Goal: Task Accomplishment & Management: Complete application form

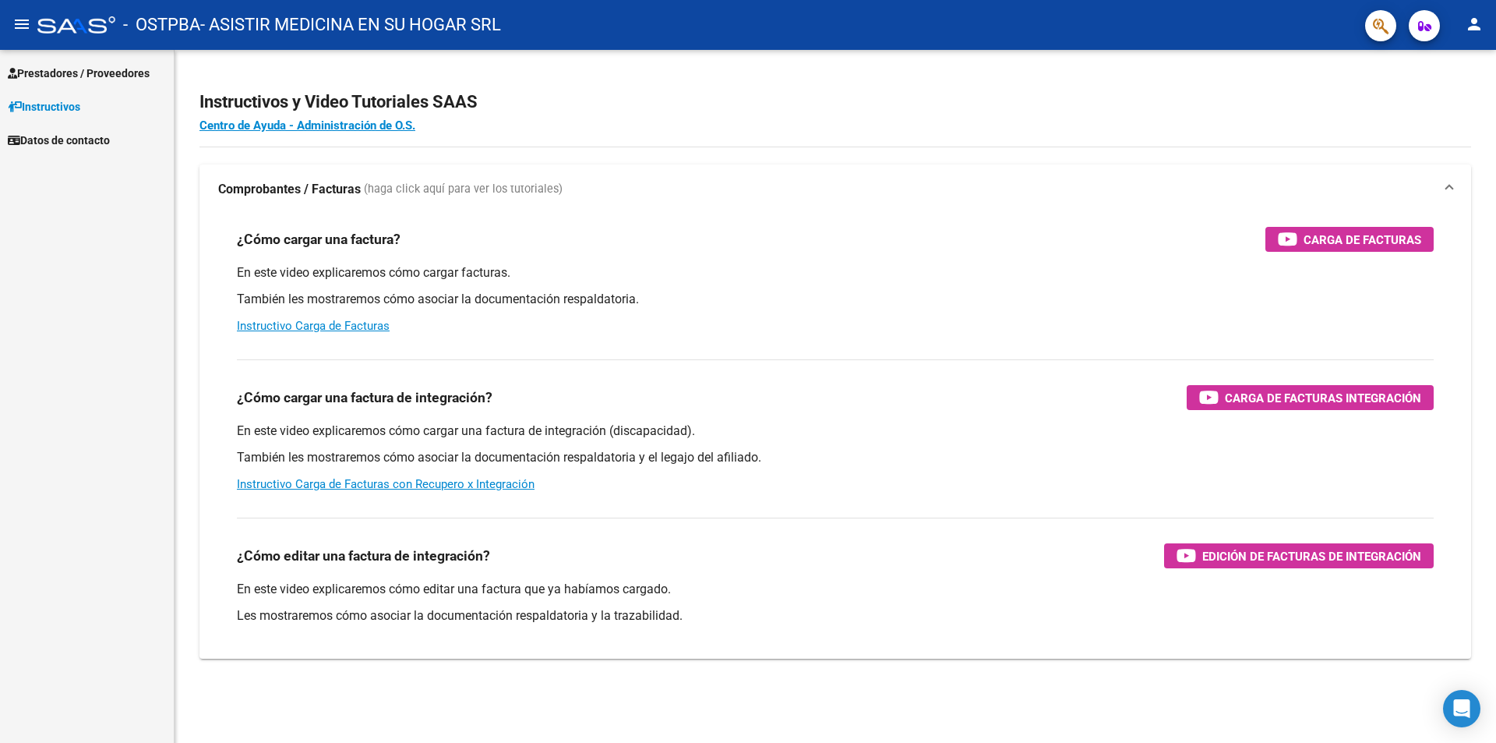
click at [123, 77] on span "Prestadores / Proveedores" at bounding box center [79, 73] width 142 height 17
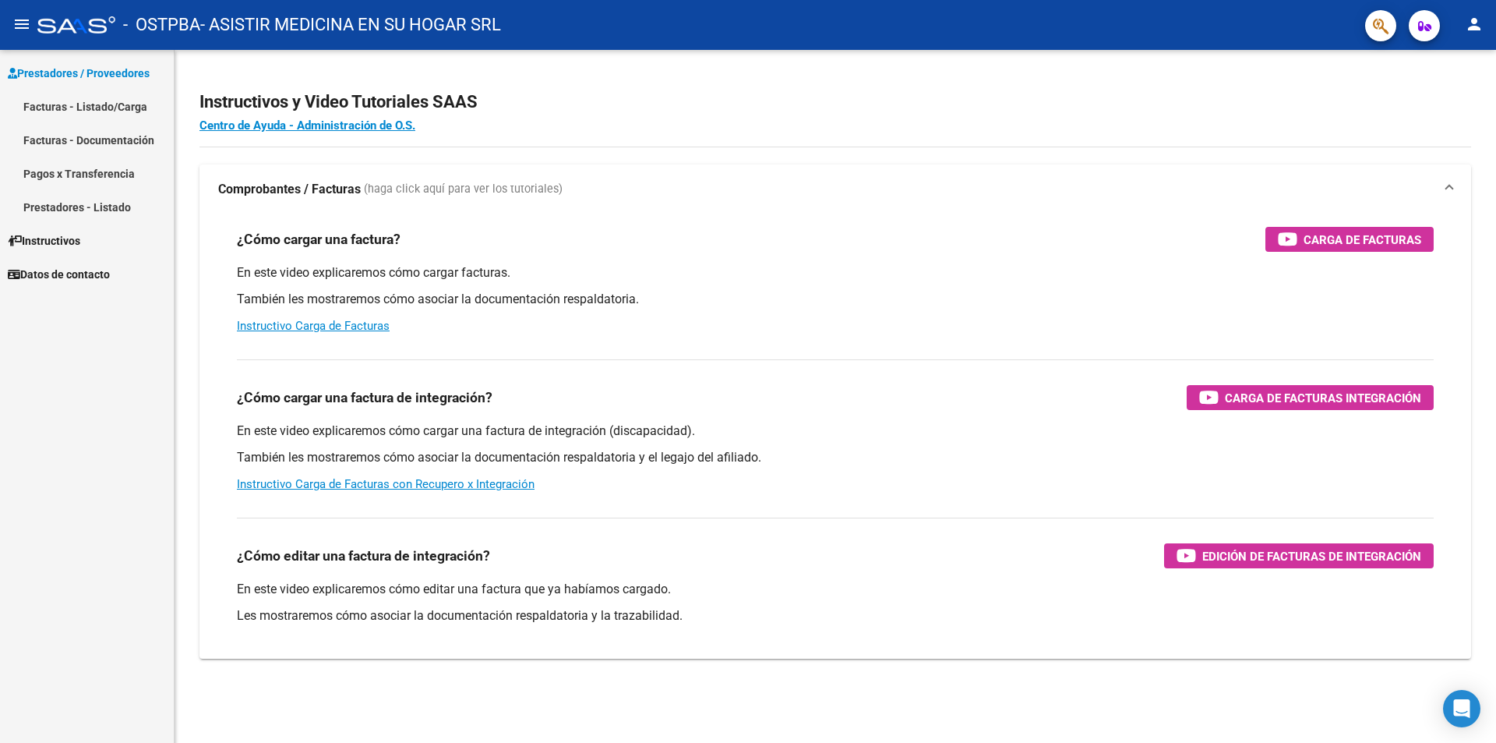
click at [108, 104] on link "Facturas - Listado/Carga" at bounding box center [87, 107] width 174 height 34
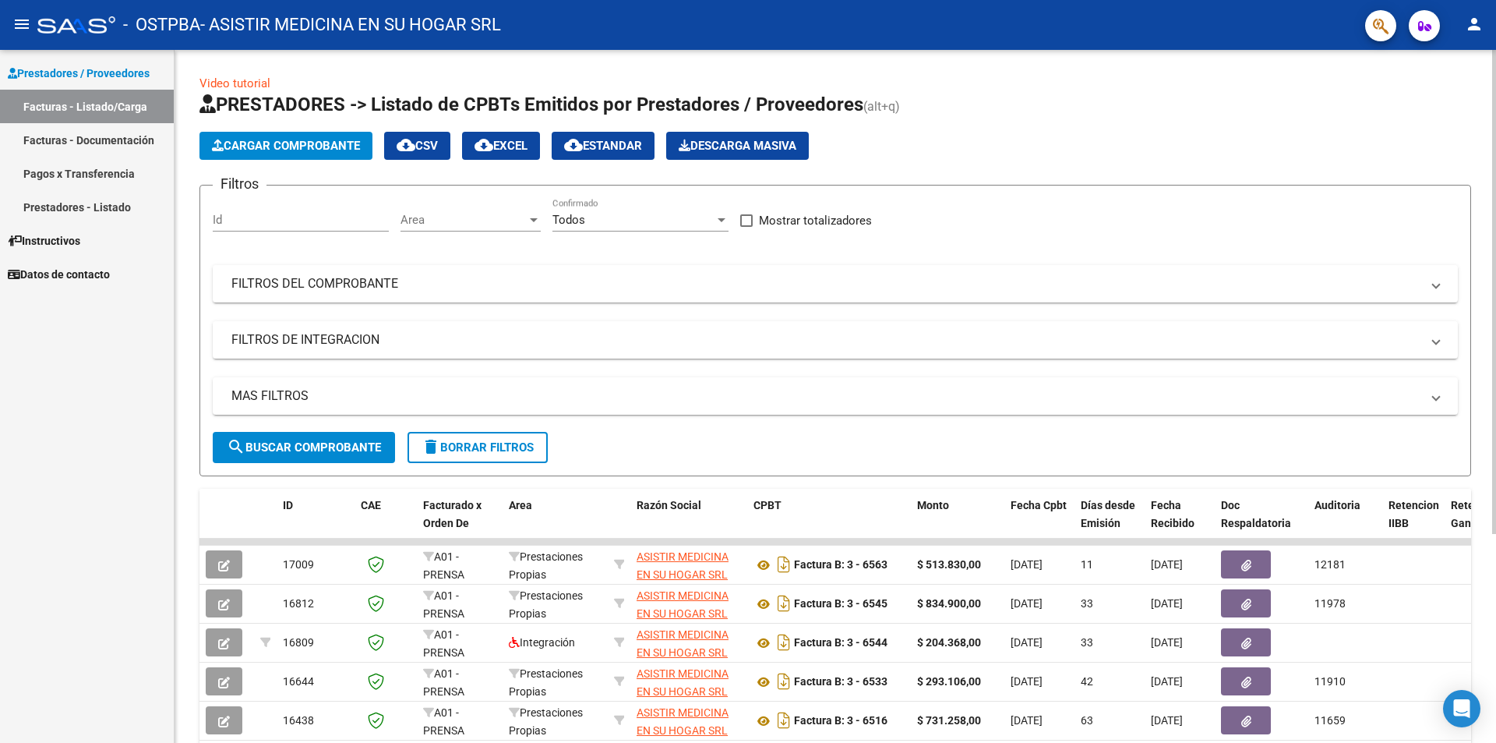
click at [532, 219] on div at bounding box center [534, 220] width 8 height 4
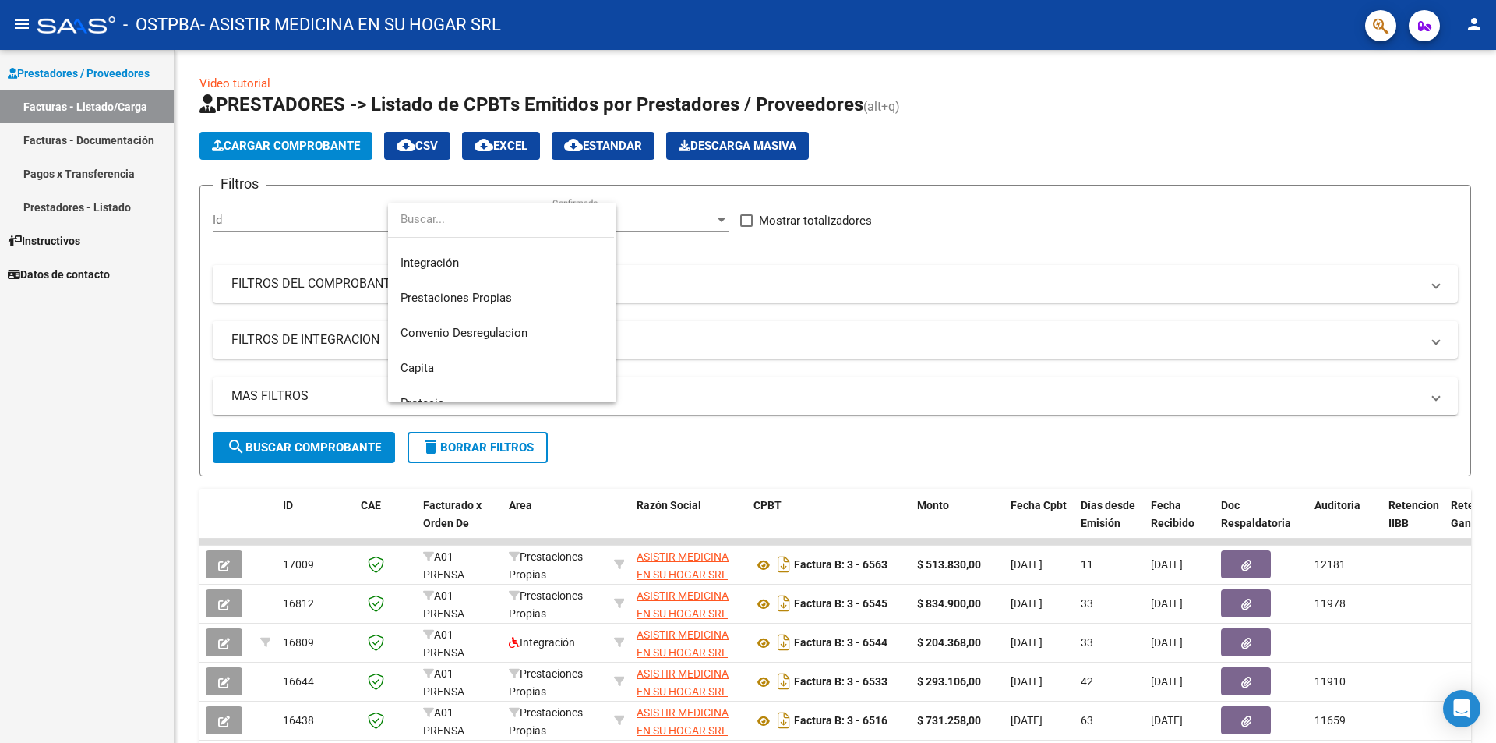
scroll to position [62, 0]
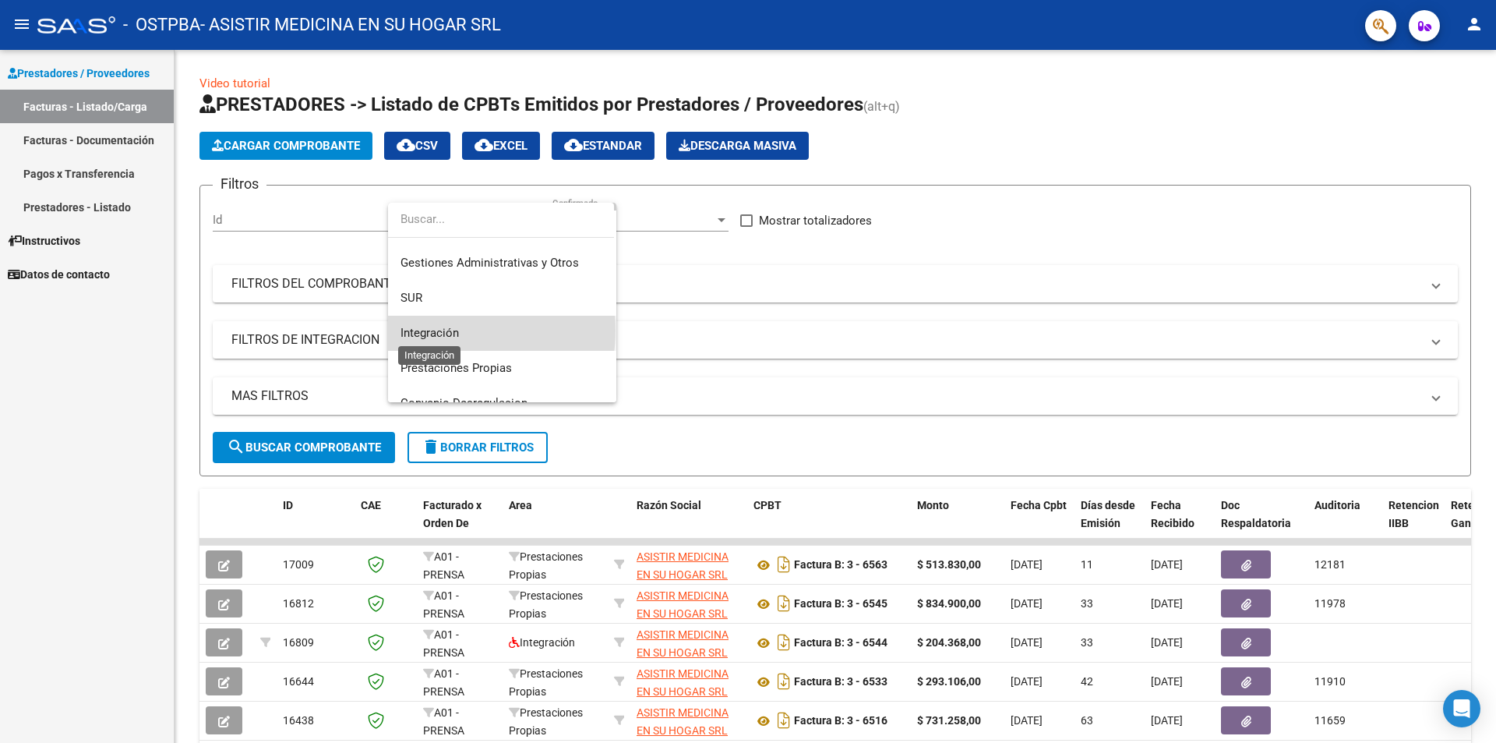
click at [450, 330] on span "Integración" at bounding box center [430, 333] width 58 height 14
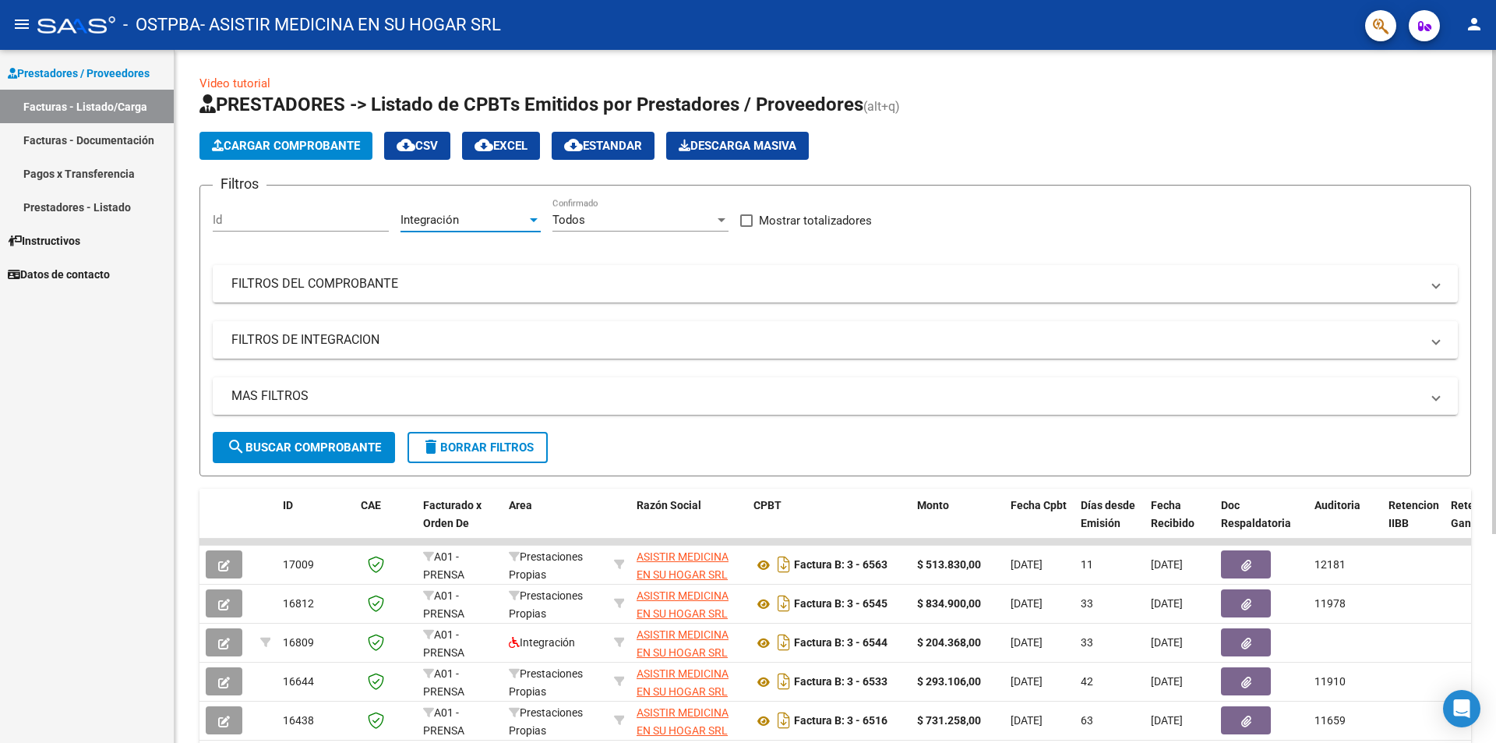
click at [724, 218] on div at bounding box center [722, 220] width 8 height 4
click at [723, 217] on span "Todos" at bounding box center [640, 220] width 176 height 35
click at [280, 146] on span "Cargar Comprobante" at bounding box center [286, 146] width 148 height 14
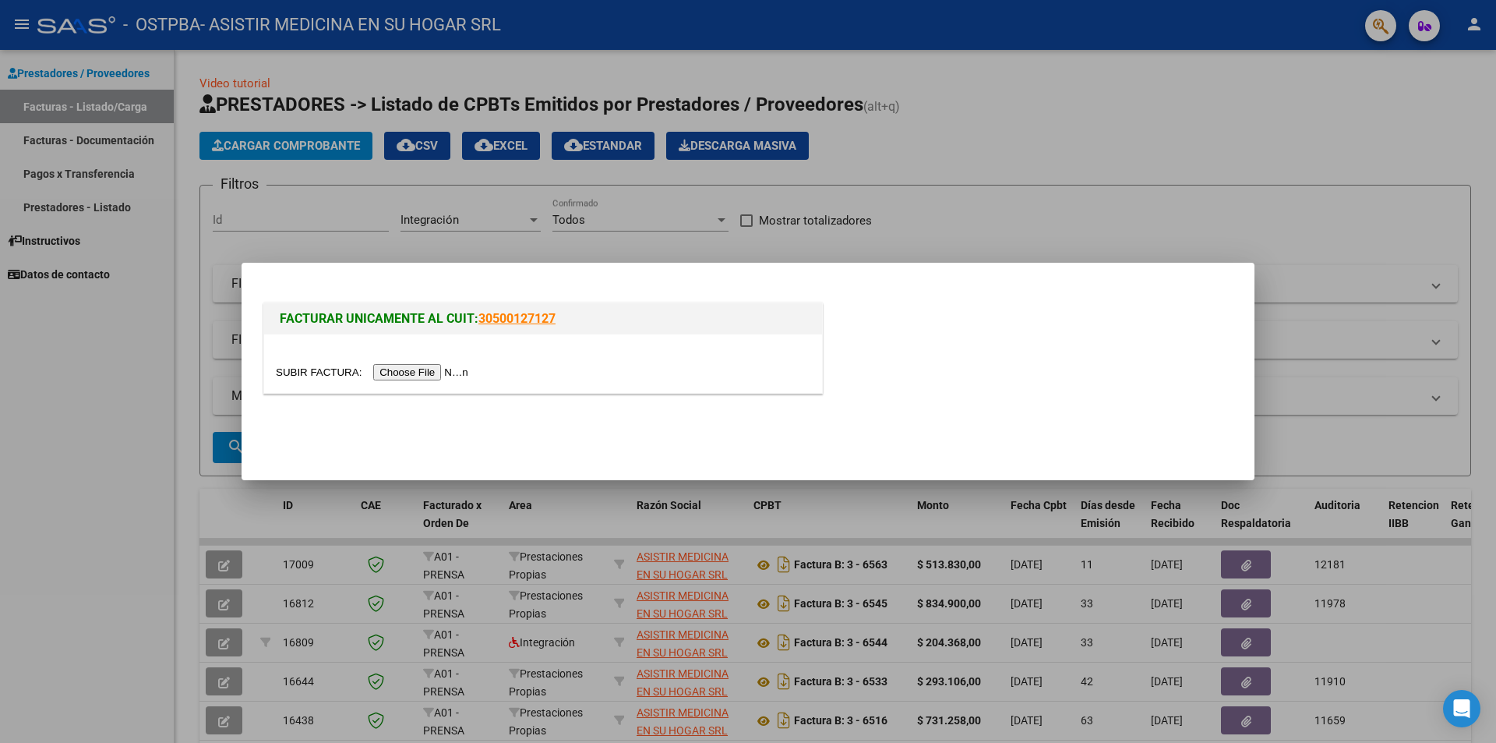
click at [408, 371] on input "file" at bounding box center [374, 372] width 197 height 16
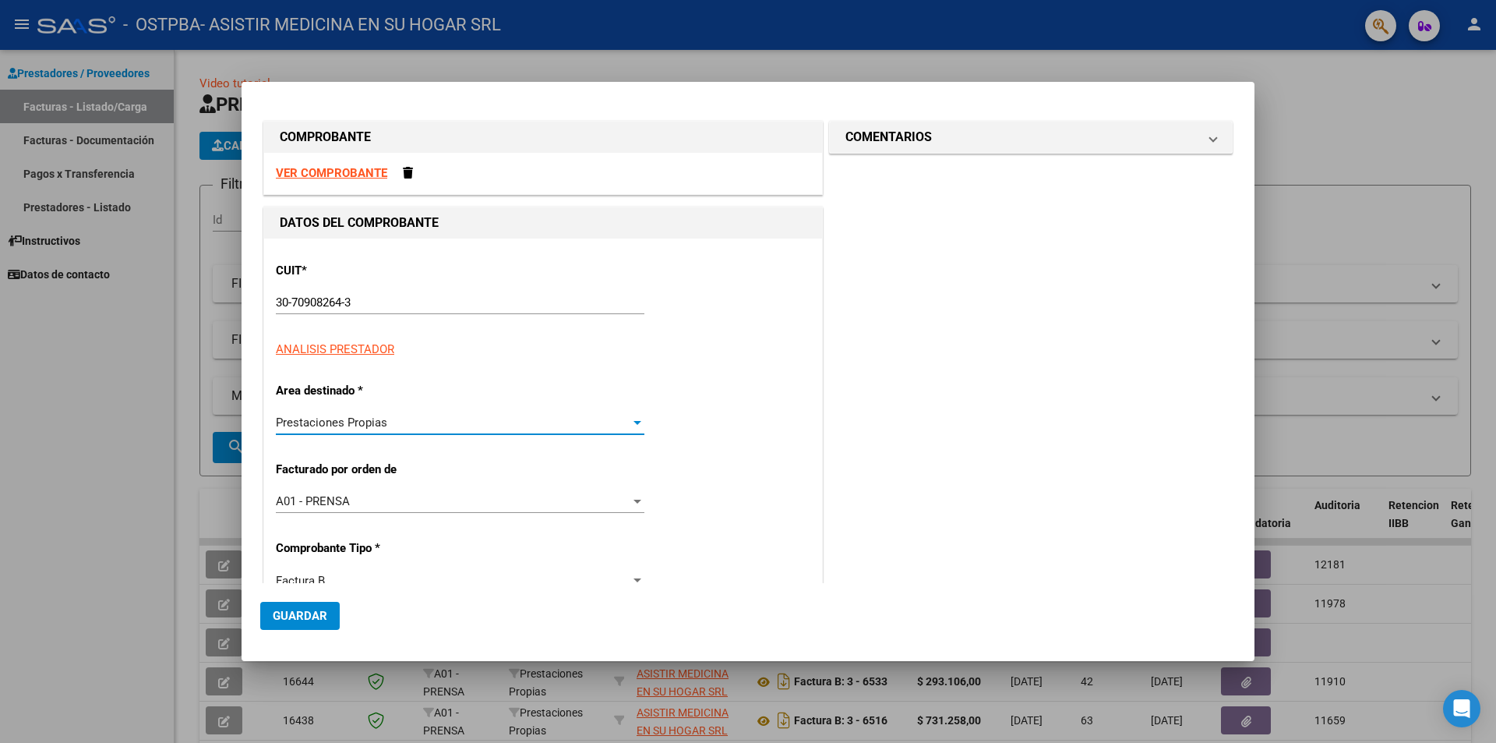
click at [634, 424] on div at bounding box center [638, 423] width 8 height 4
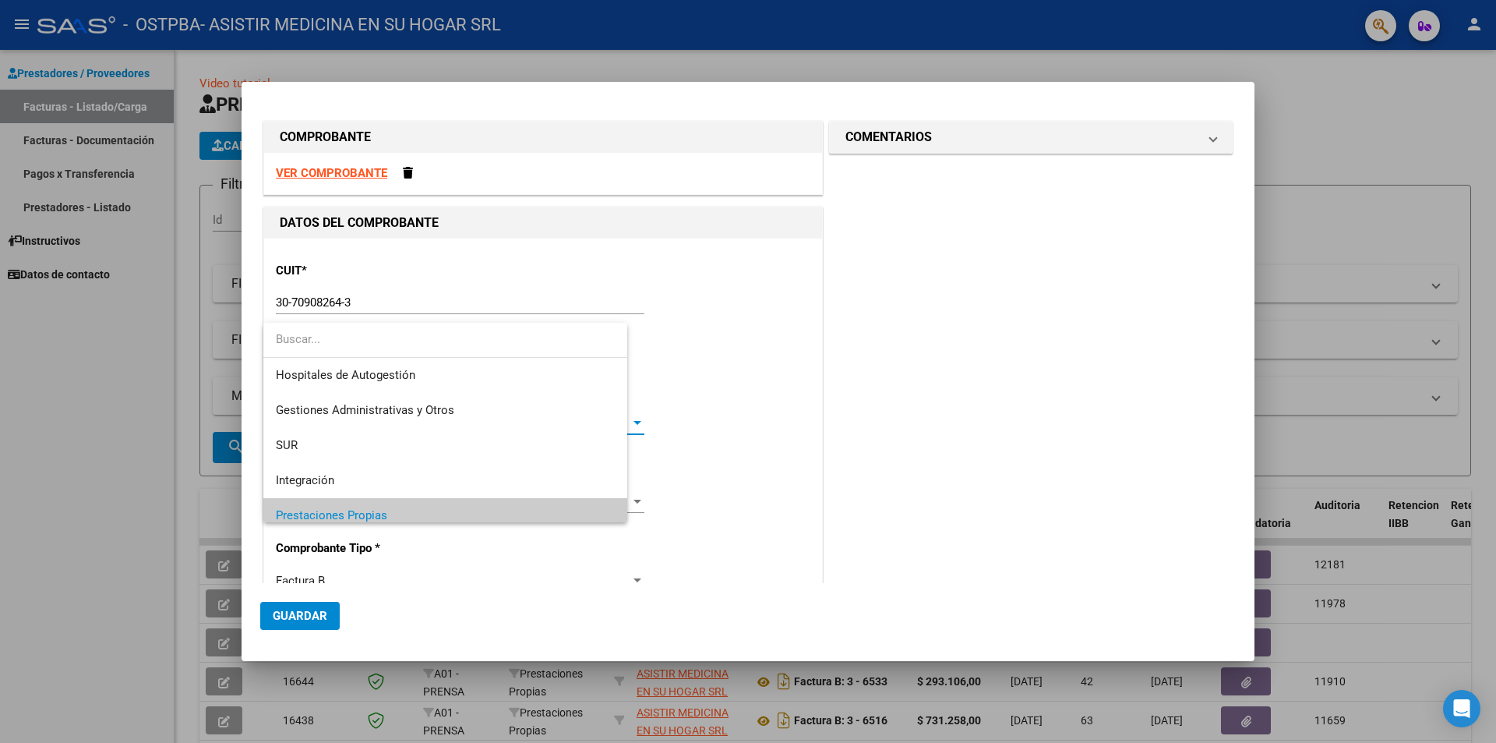
scroll to position [94, 0]
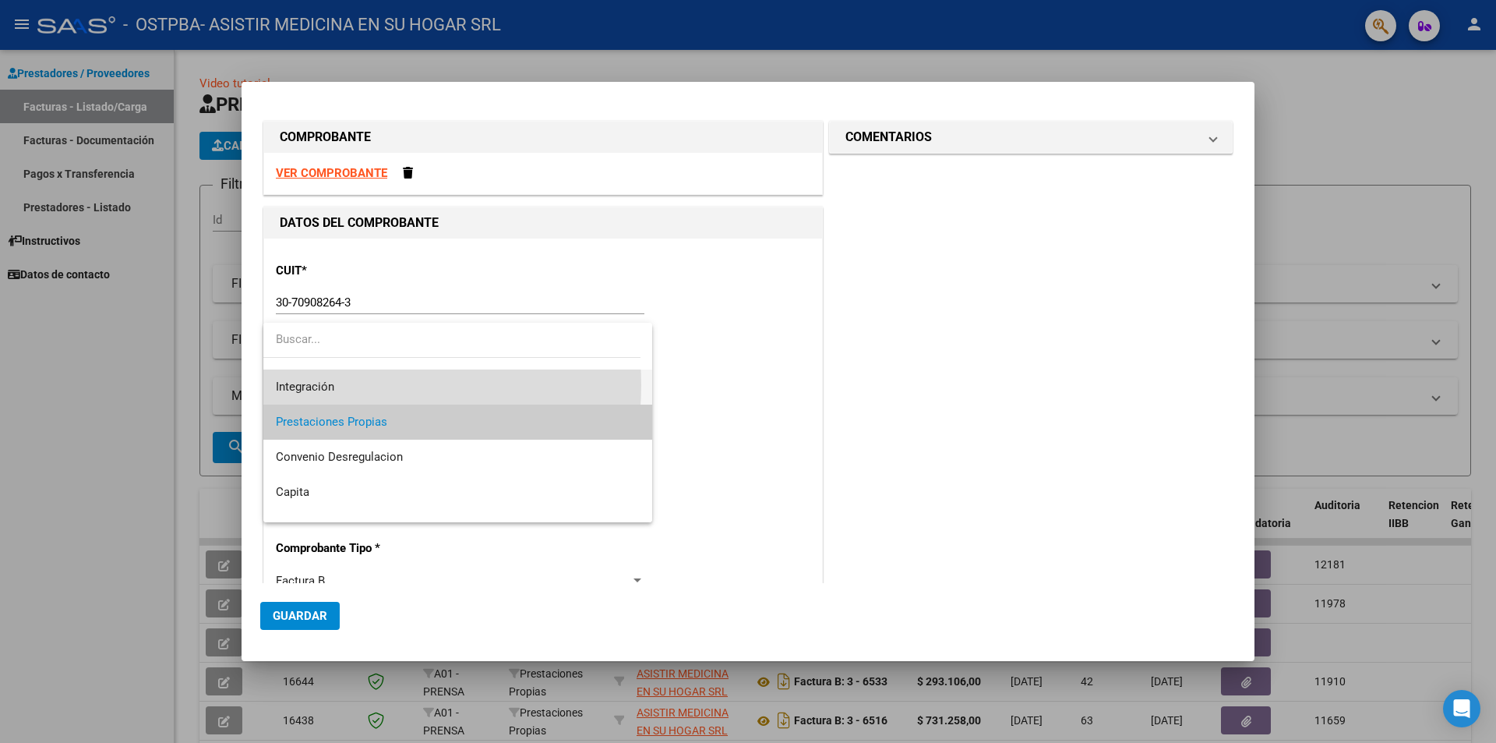
click at [355, 385] on span "Integración" at bounding box center [458, 386] width 364 height 35
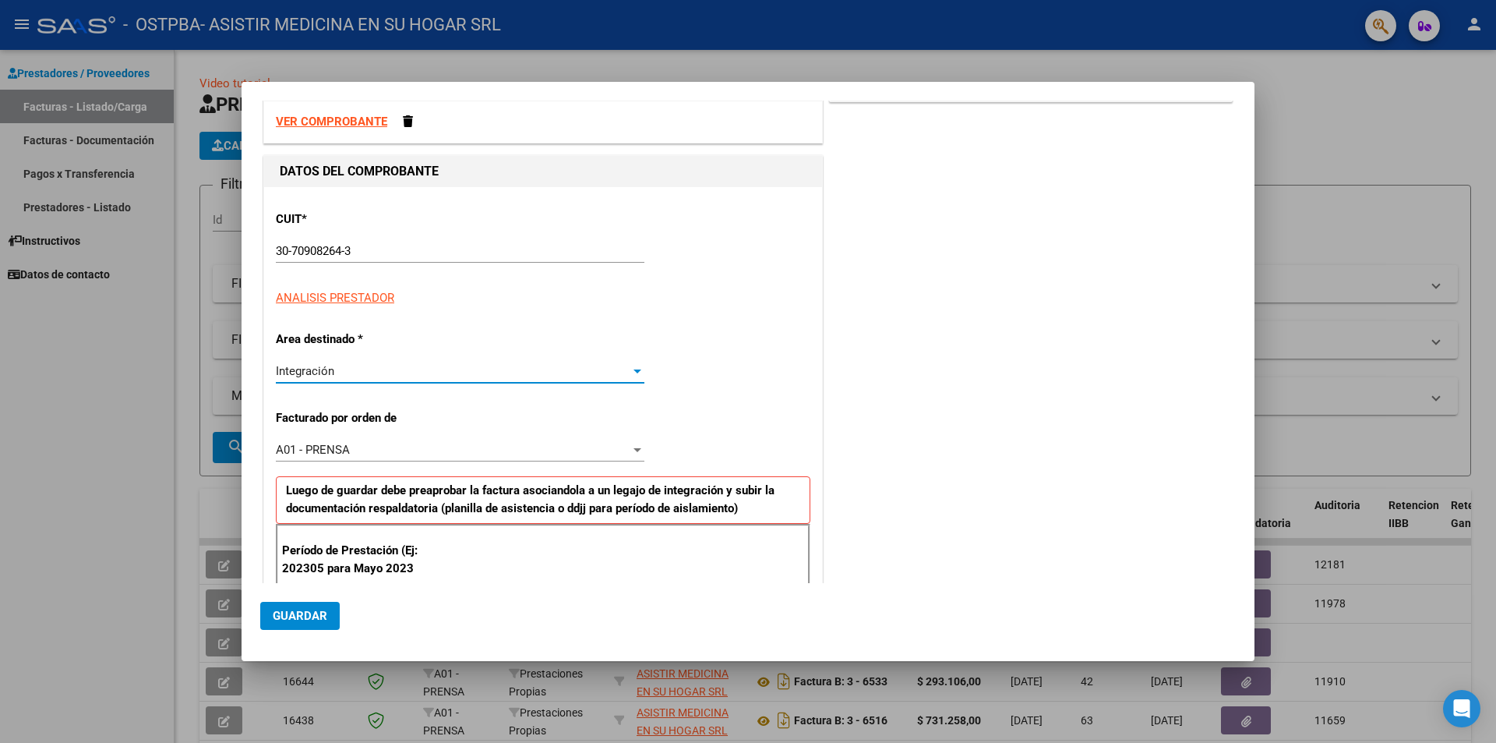
scroll to position [156, 0]
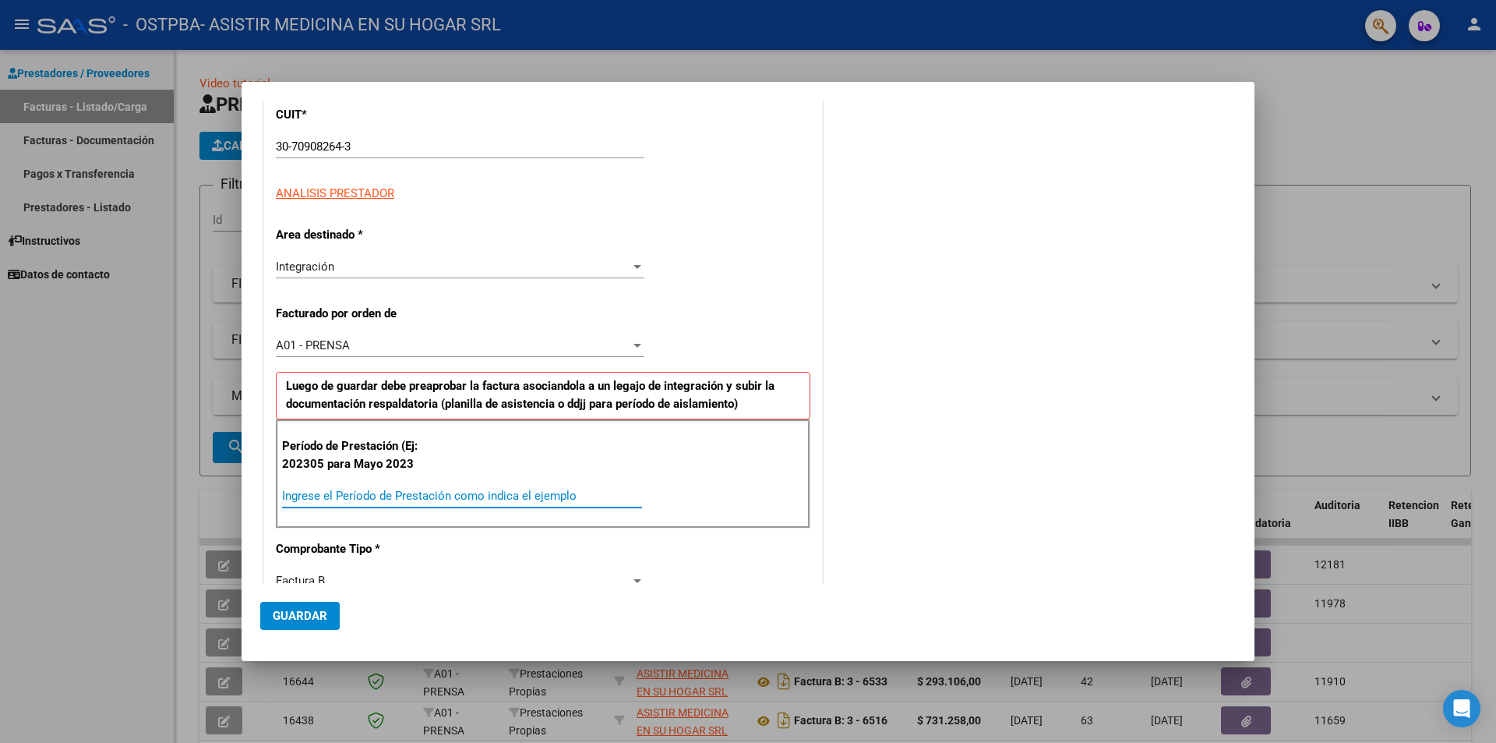
click at [378, 499] on input "Ingrese el Período de Prestación como indica el ejemplo" at bounding box center [462, 496] width 360 height 14
type input "202507"
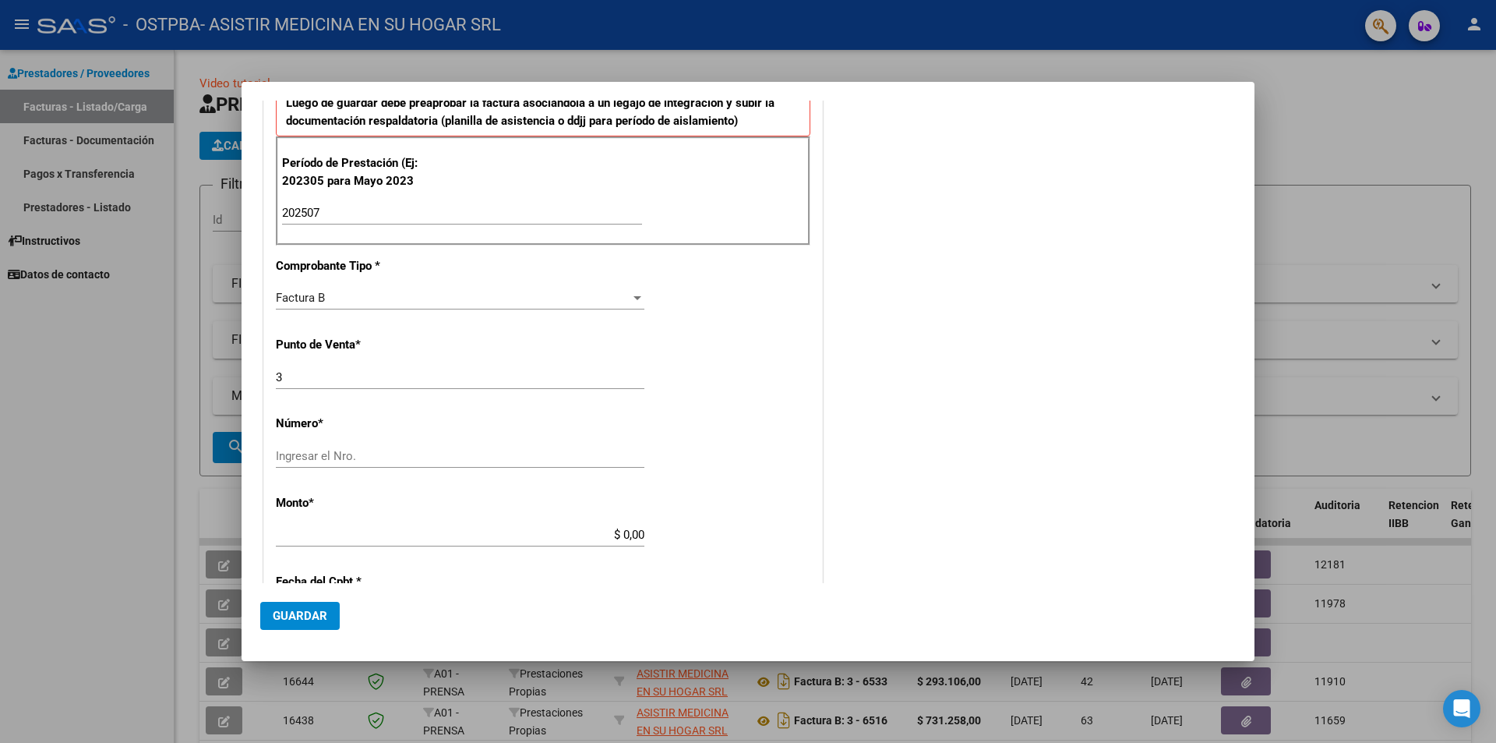
scroll to position [468, 0]
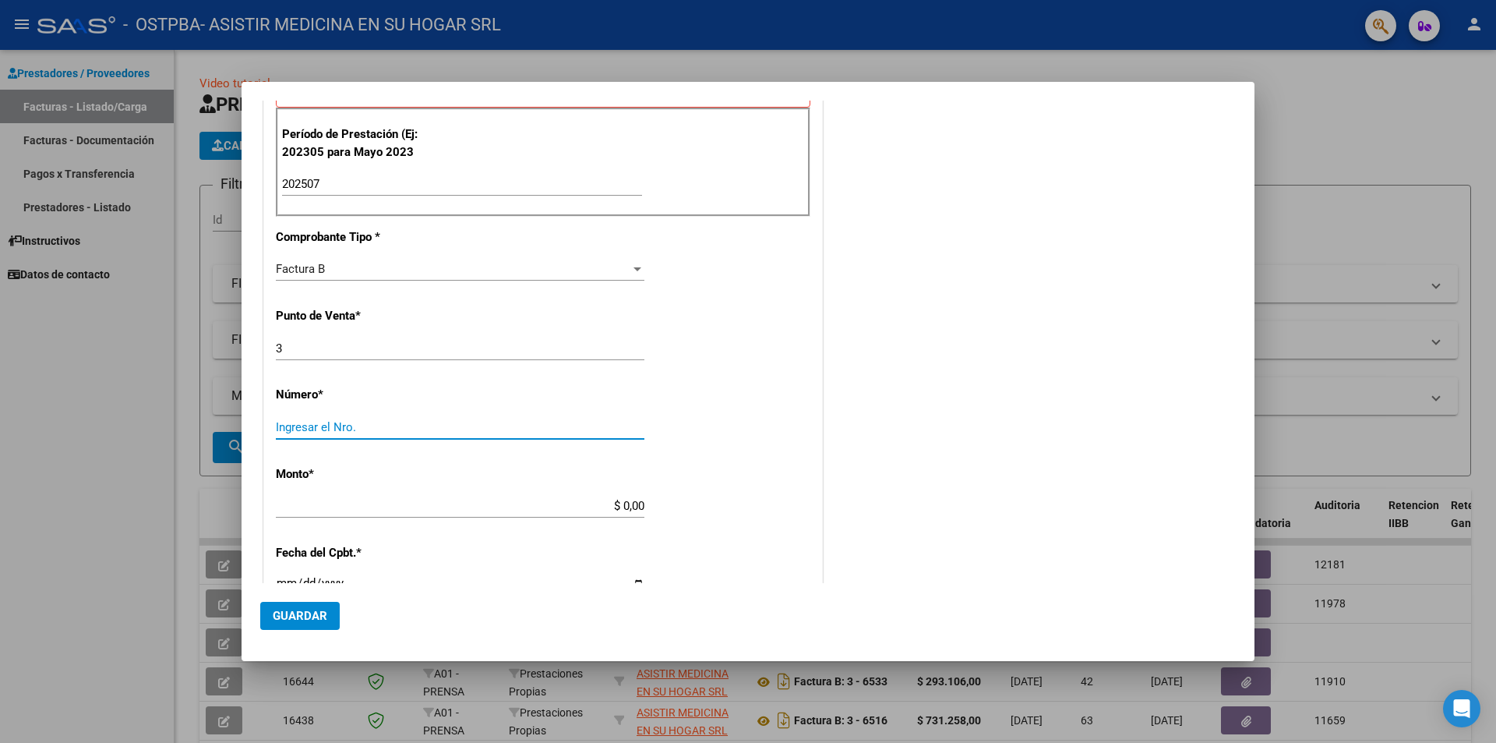
click at [365, 425] on input "Ingresar el Nro." at bounding box center [460, 427] width 369 height 14
type input "6570"
click at [617, 512] on input "$ 0,00" at bounding box center [460, 506] width 369 height 14
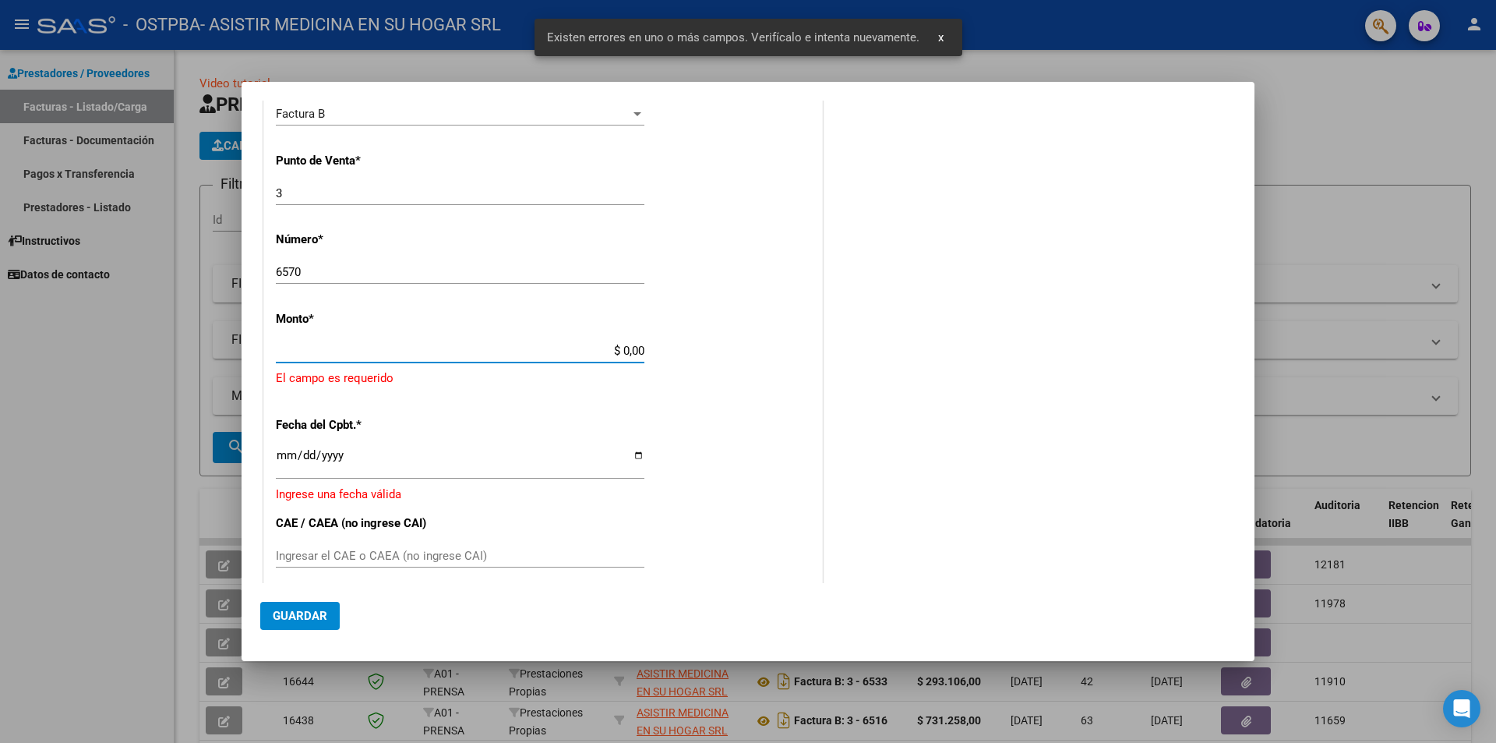
scroll to position [624, 0]
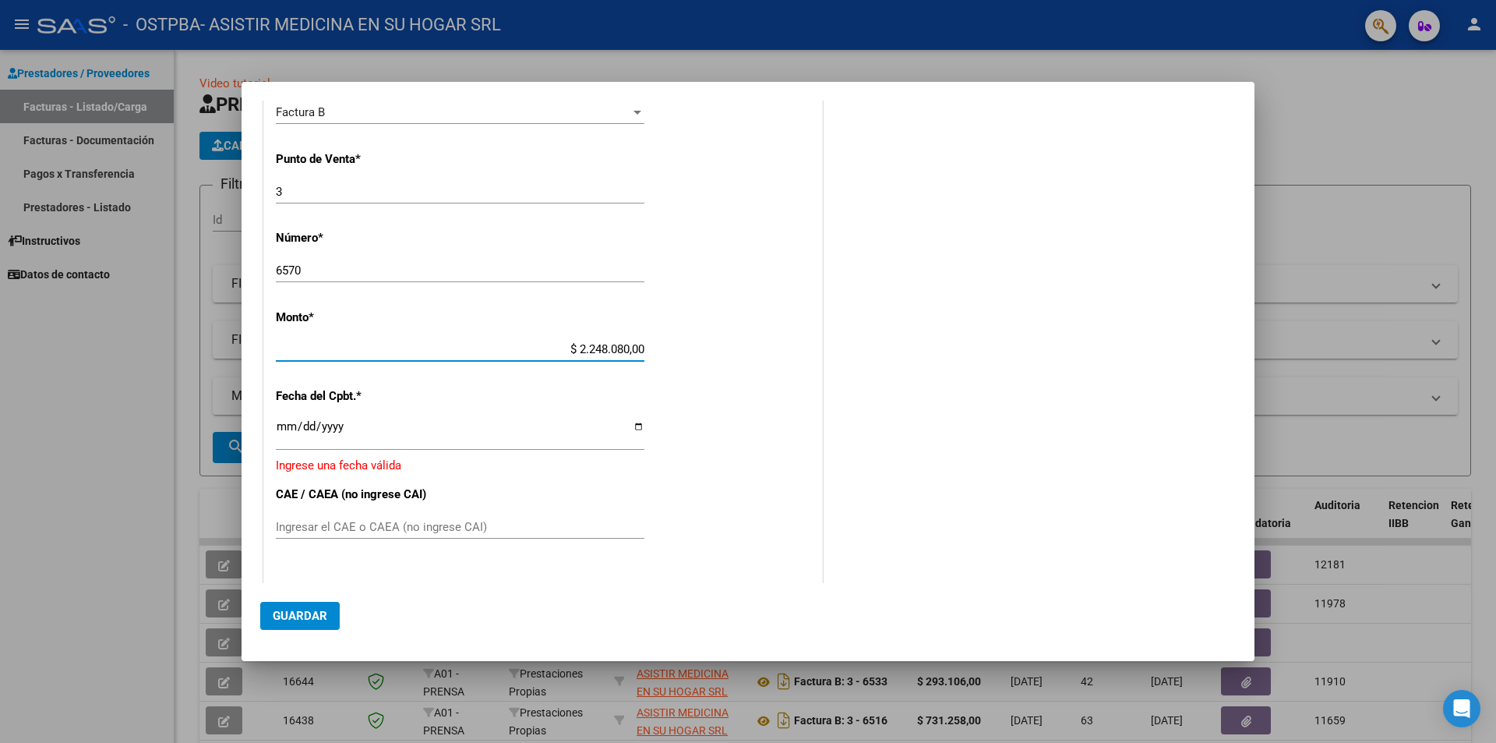
type input "$ 224.808,00"
click at [634, 428] on input "Ingresar la fecha" at bounding box center [460, 432] width 369 height 25
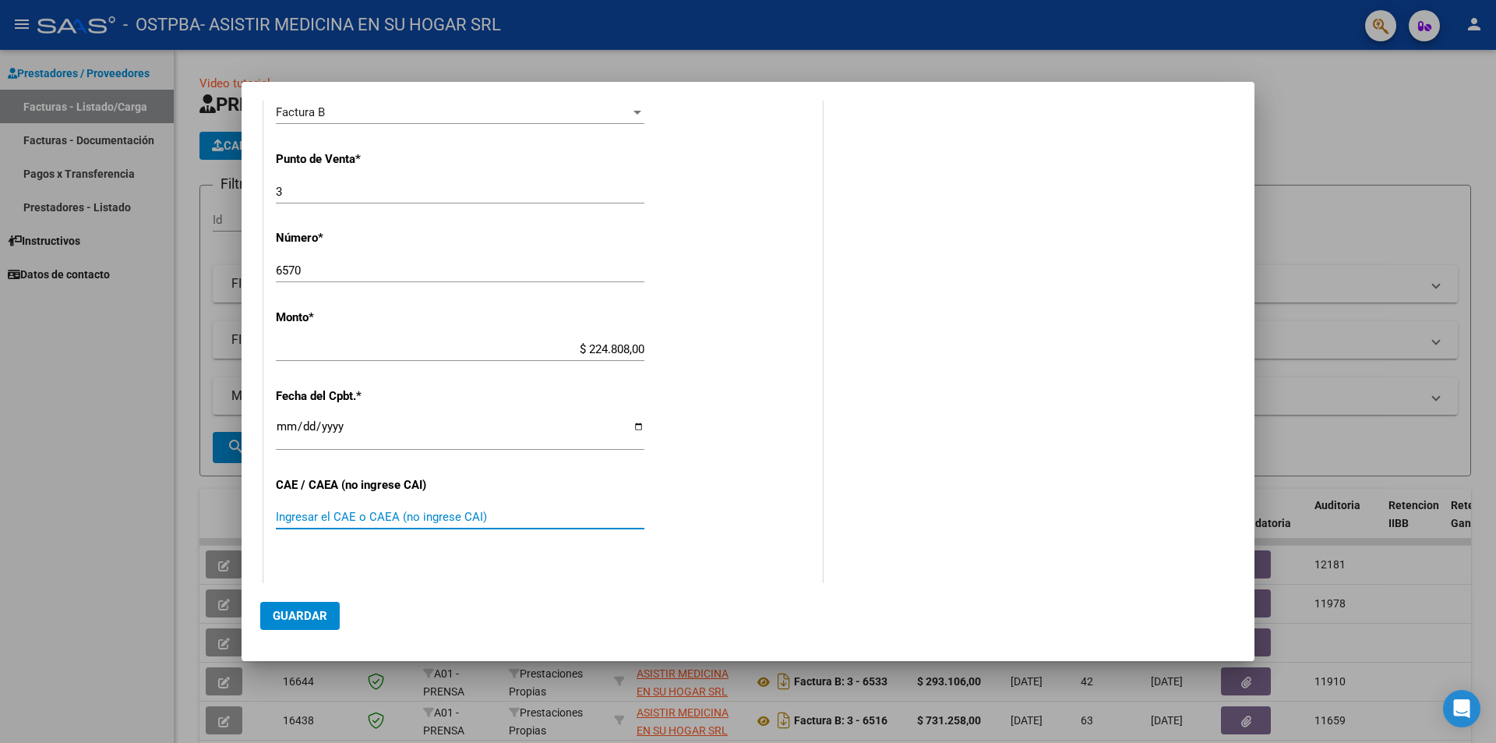
click at [357, 523] on input "Ingresar el CAE o CAEA (no ingrese CAI)" at bounding box center [460, 517] width 369 height 14
click at [635, 424] on input "[DATE]" at bounding box center [460, 432] width 369 height 25
type input "[DATE]"
click at [404, 514] on input "Ingresar el CAE o CAEA (no ingrese CAI)" at bounding box center [460, 517] width 369 height 14
type input "75323973459947"
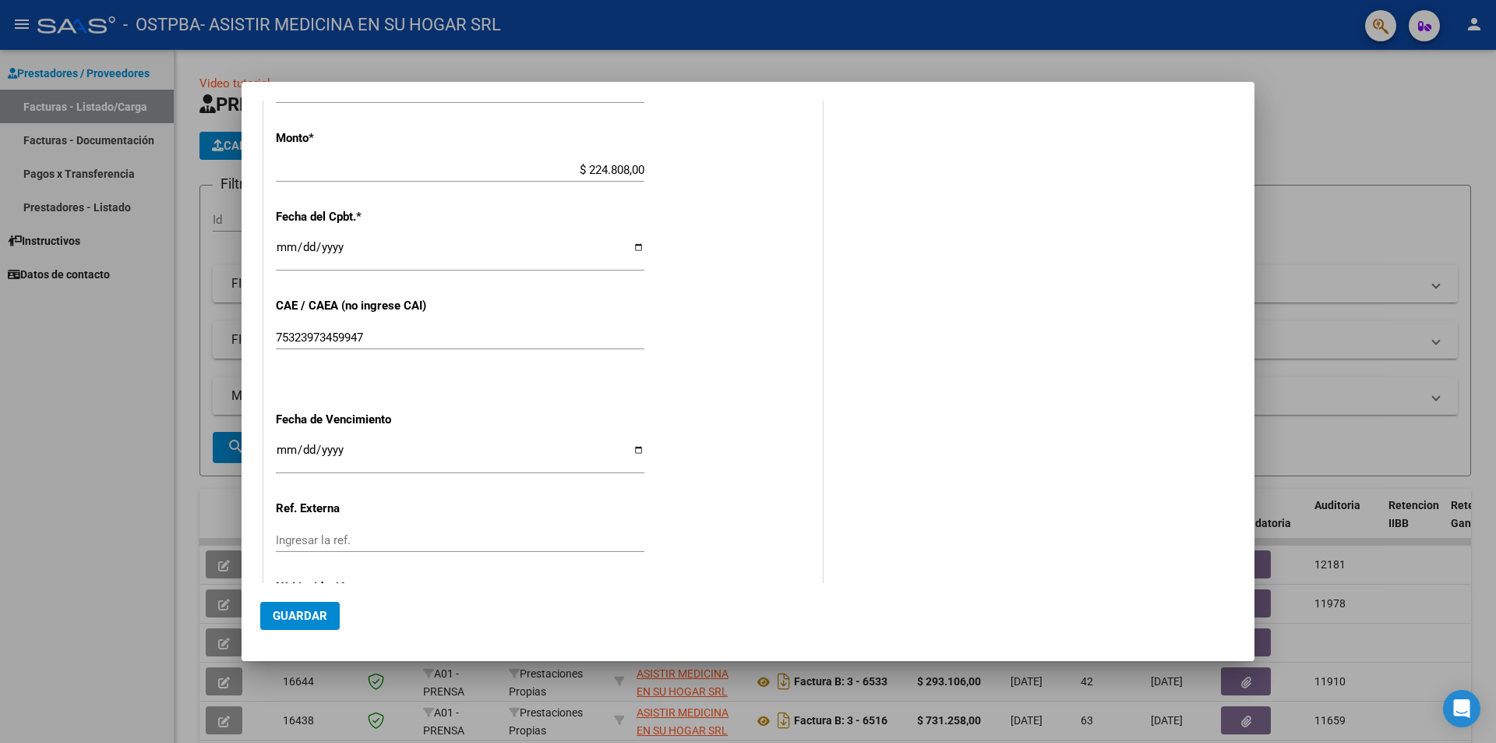
scroll to position [858, 0]
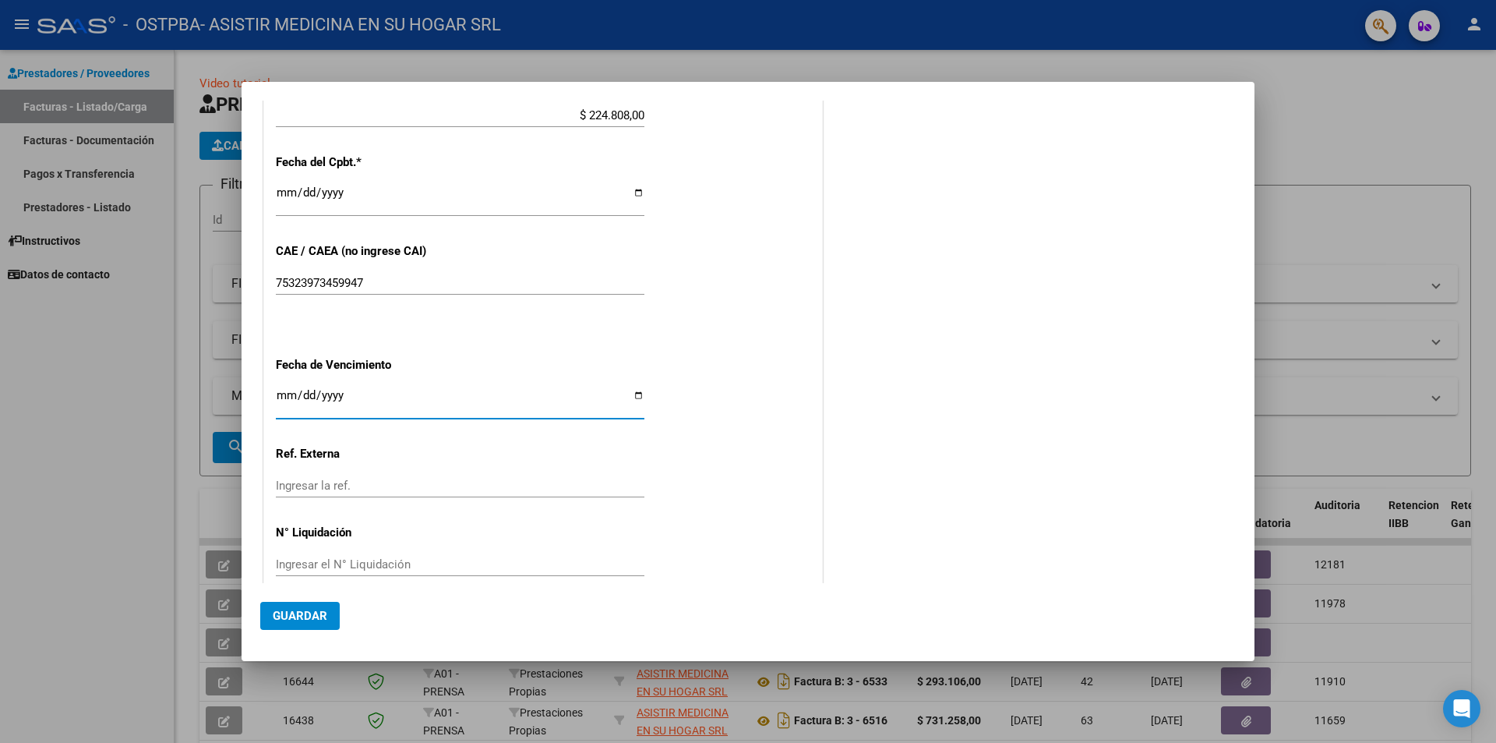
click at [385, 394] on input "Ingresar la fecha" at bounding box center [460, 401] width 369 height 25
type input "[DATE]"
click at [302, 610] on span "Guardar" at bounding box center [300, 616] width 55 height 14
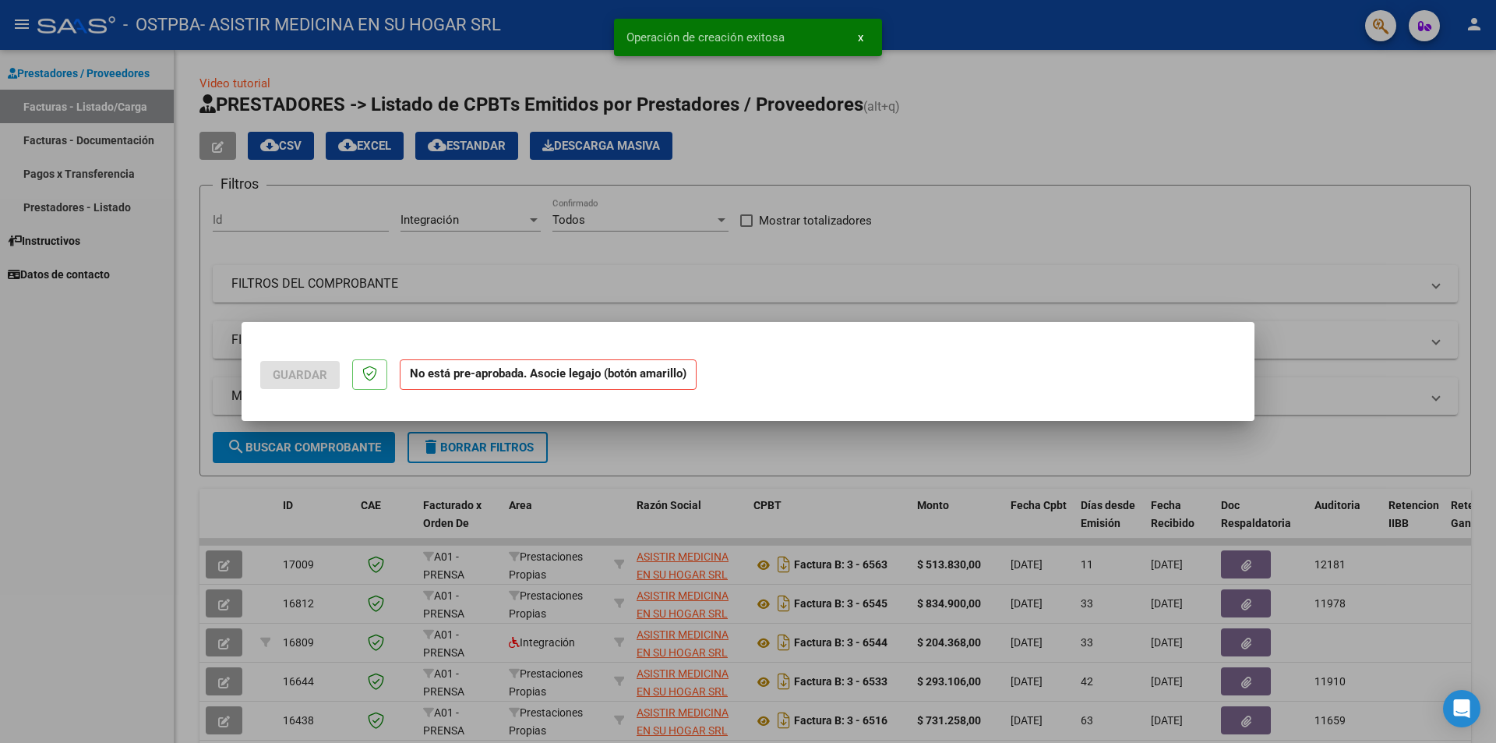
scroll to position [0, 0]
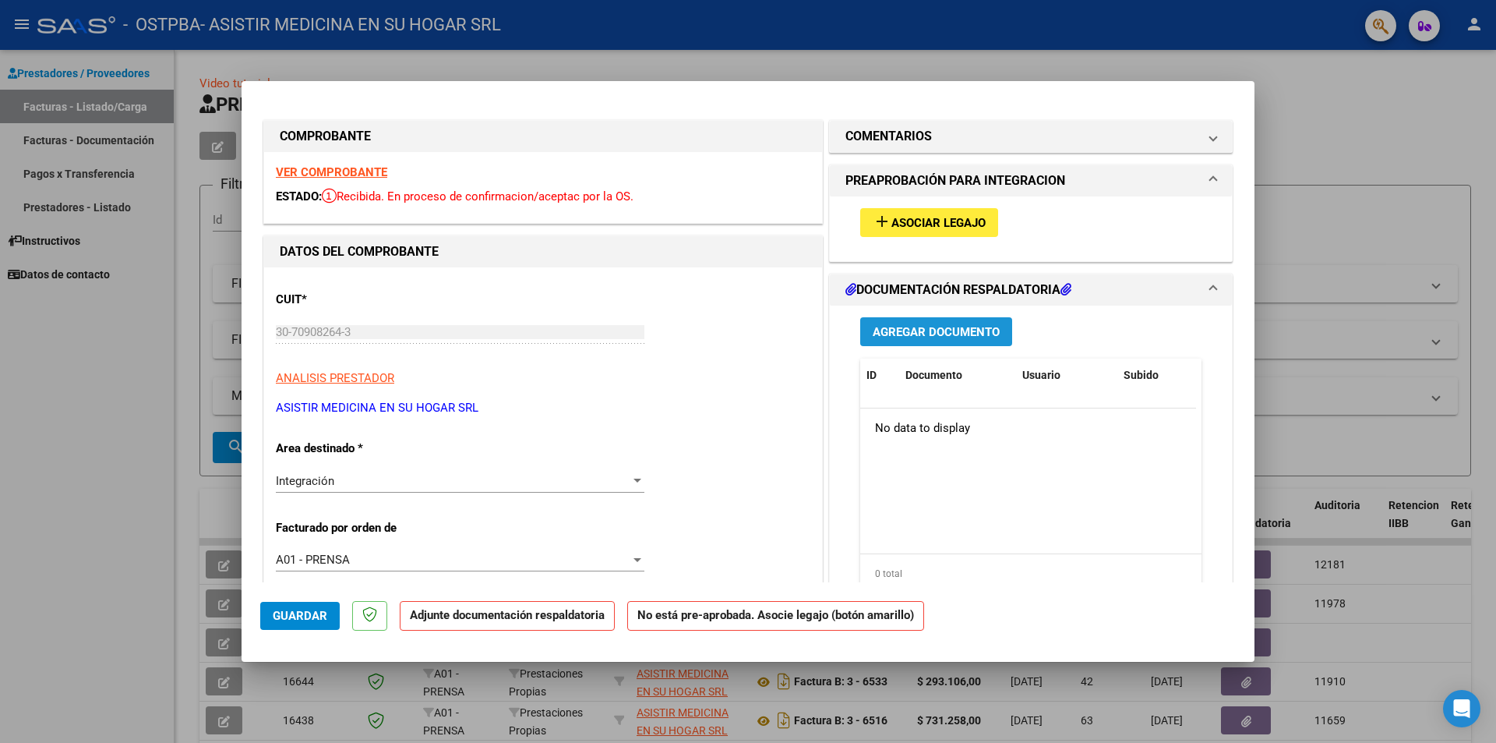
click at [946, 332] on span "Agregar Documento" at bounding box center [936, 332] width 127 height 14
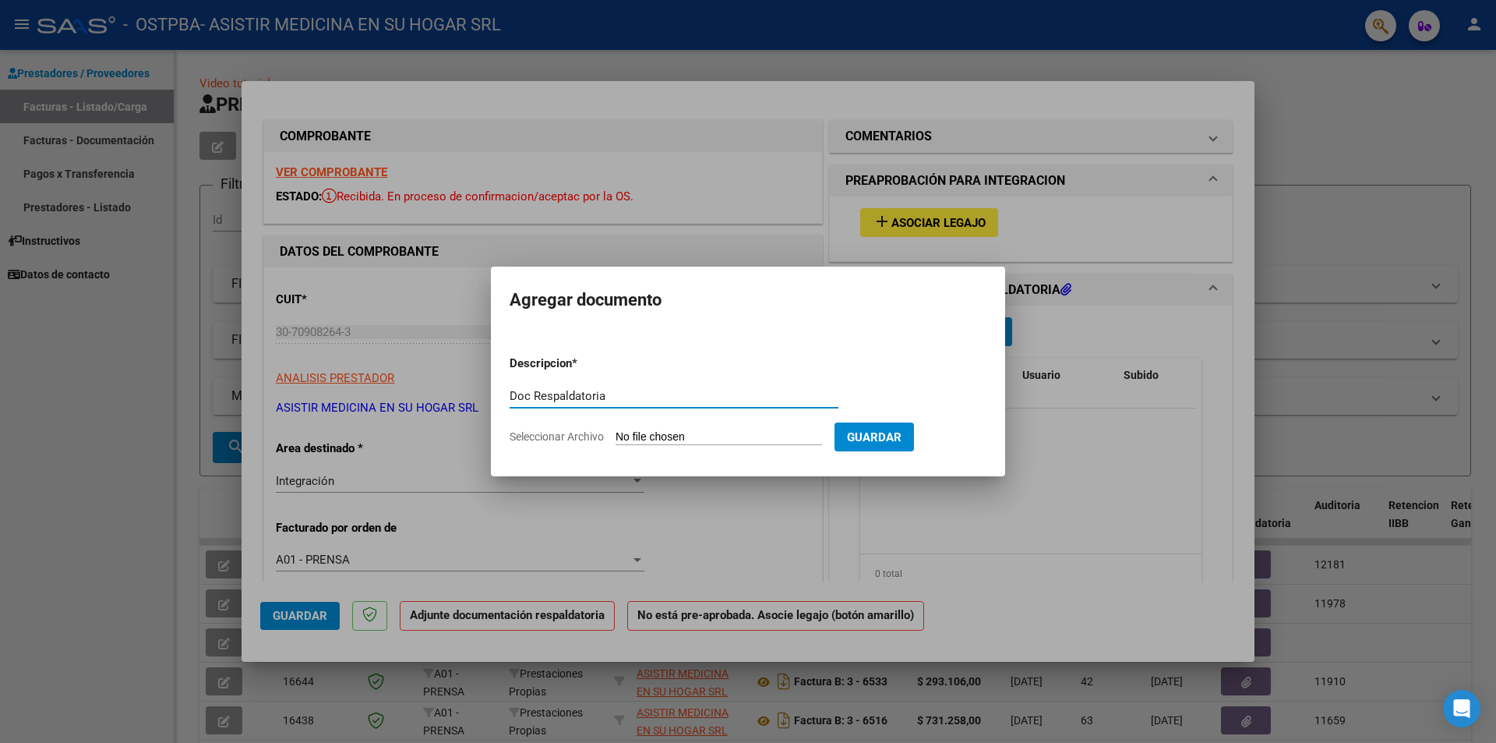
type input "Doc Respaldatoria"
click at [732, 435] on input "Seleccionar Archivo" at bounding box center [719, 437] width 206 height 15
type input "C:\fakepath\Doc Resp Integracion.pdf"
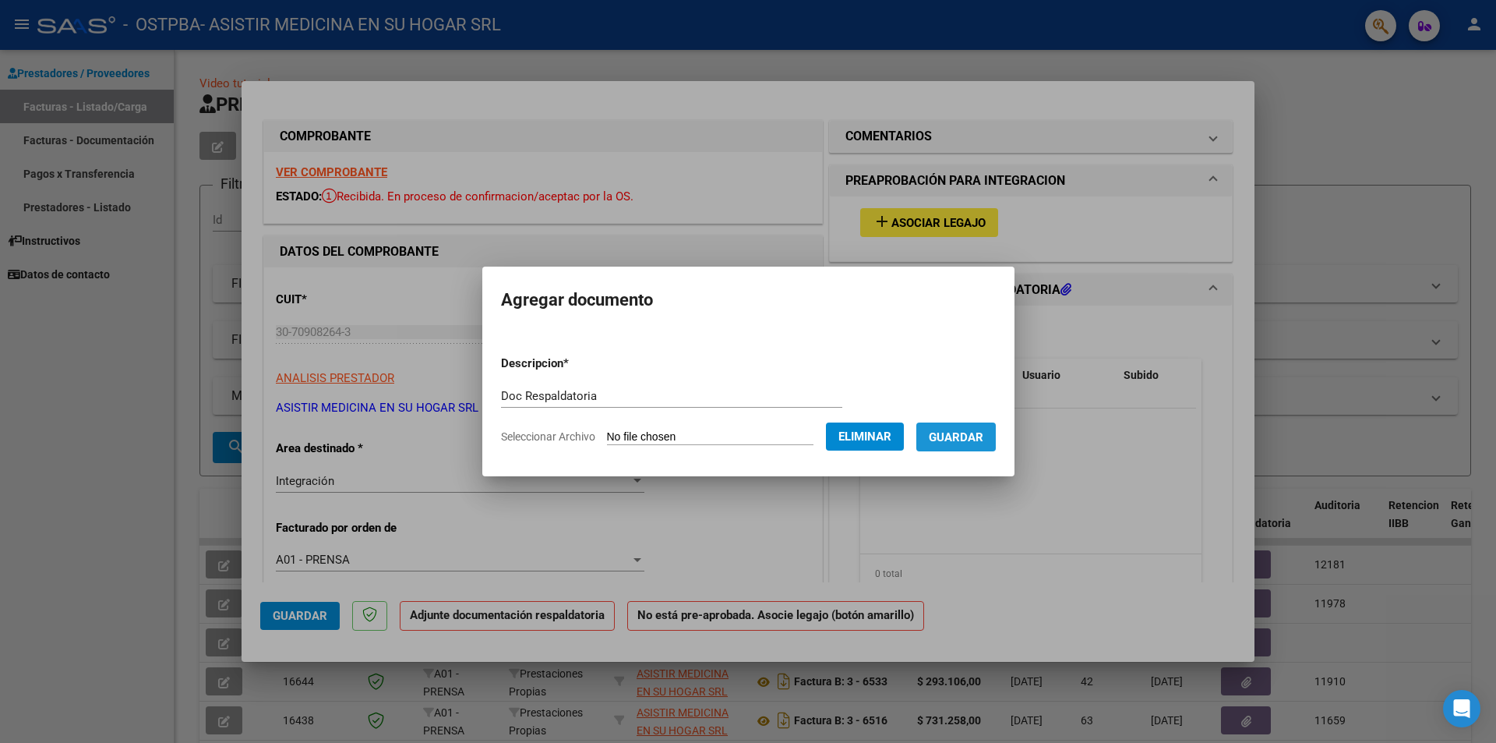
click at [973, 432] on span "Guardar" at bounding box center [956, 437] width 55 height 14
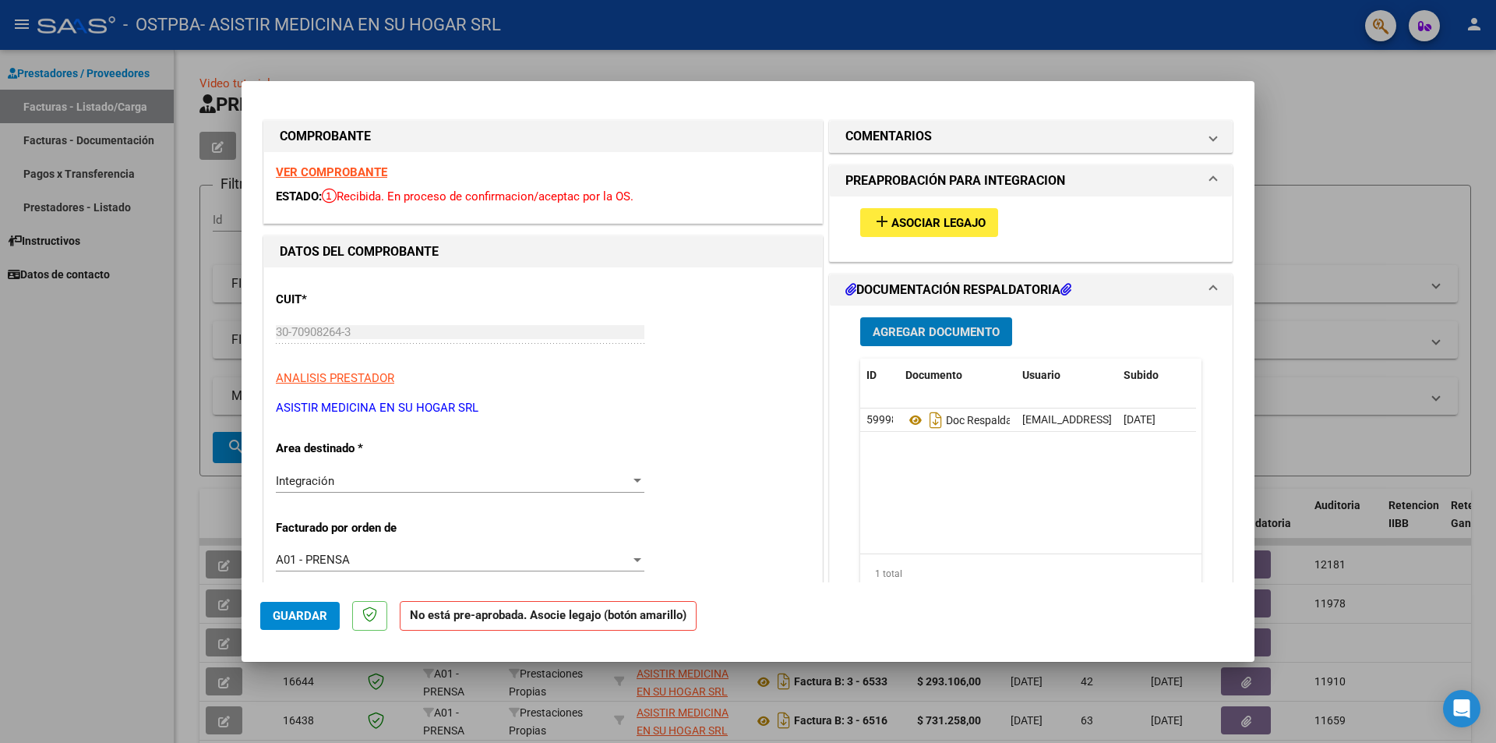
click at [321, 609] on span "Guardar" at bounding box center [300, 616] width 55 height 14
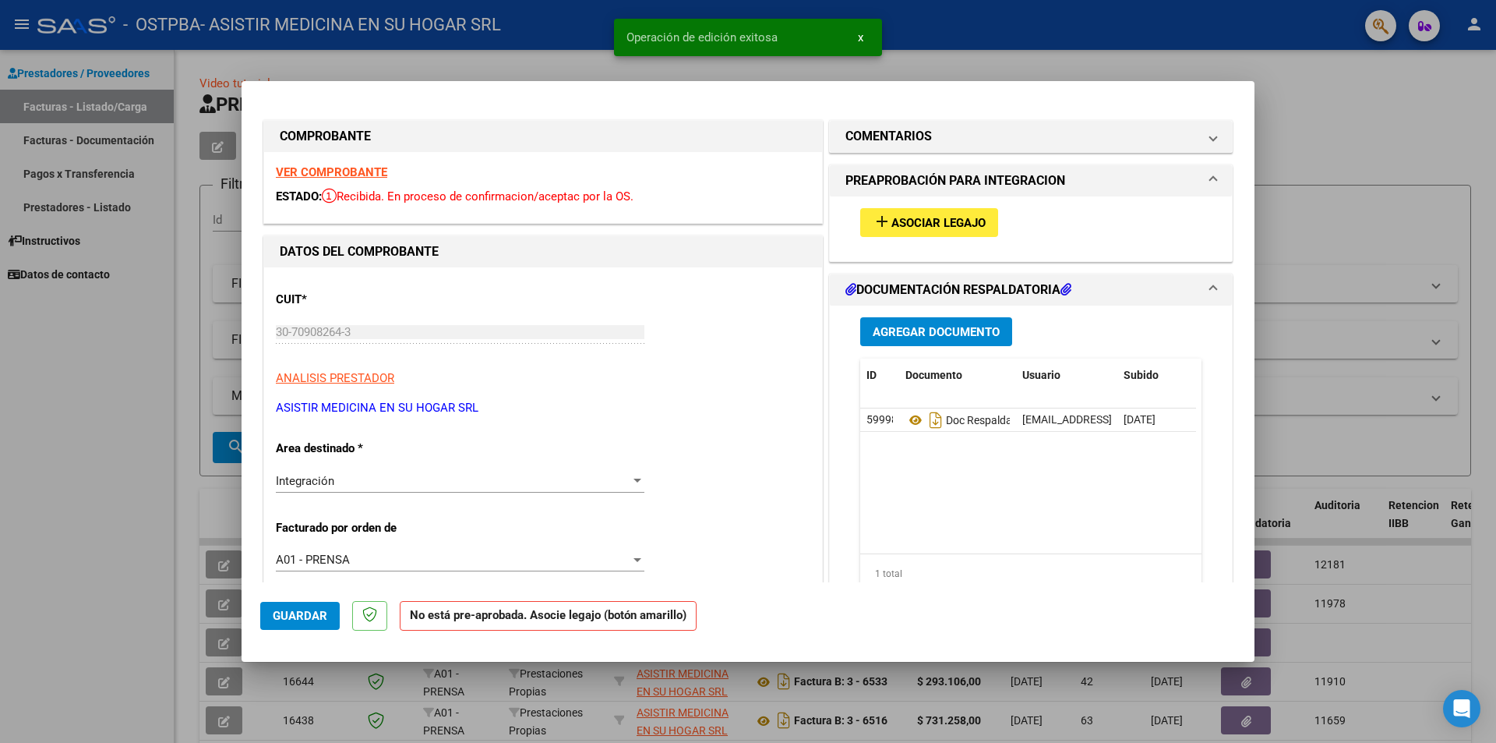
click at [866, 30] on button "x" at bounding box center [860, 37] width 30 height 28
type input "$ 0,00"
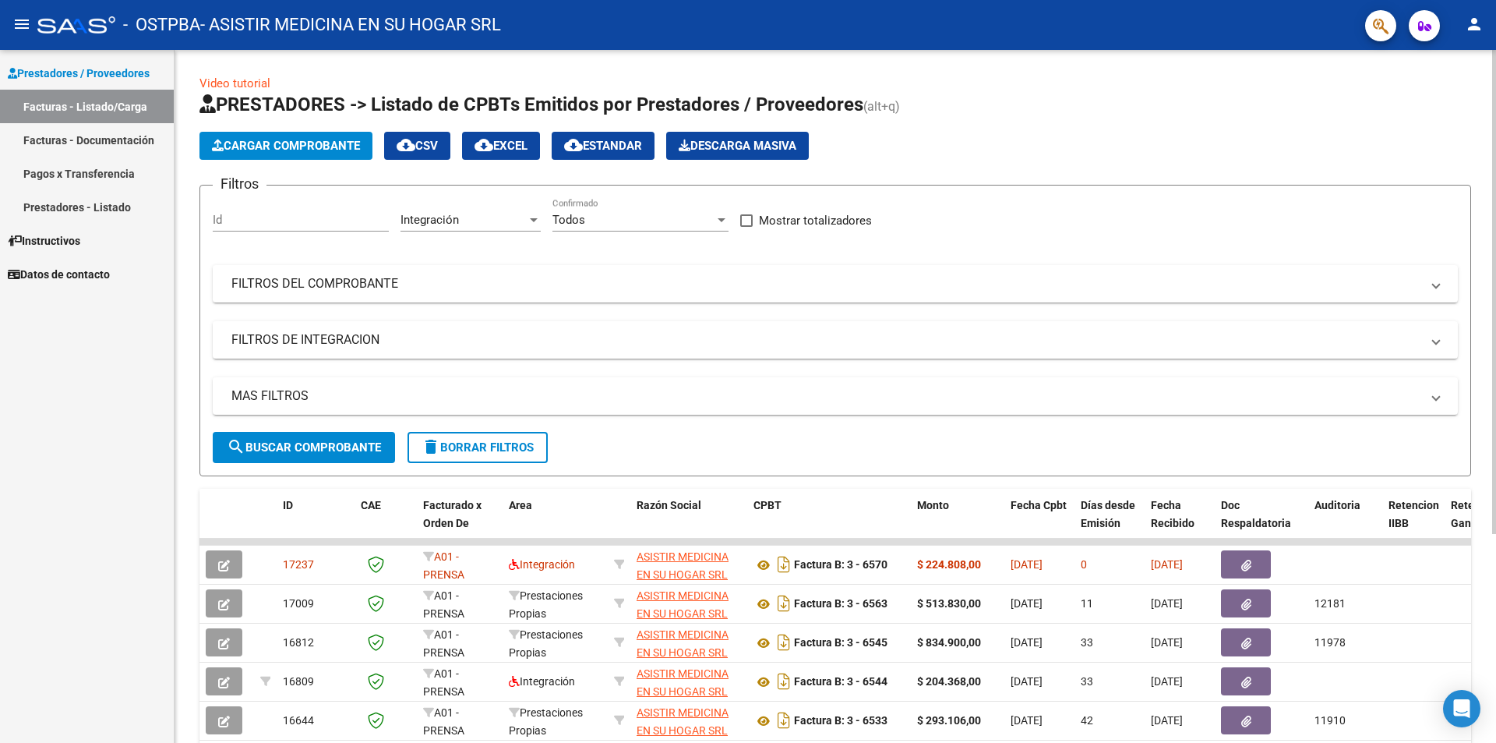
click at [313, 139] on span "Cargar Comprobante" at bounding box center [286, 146] width 148 height 14
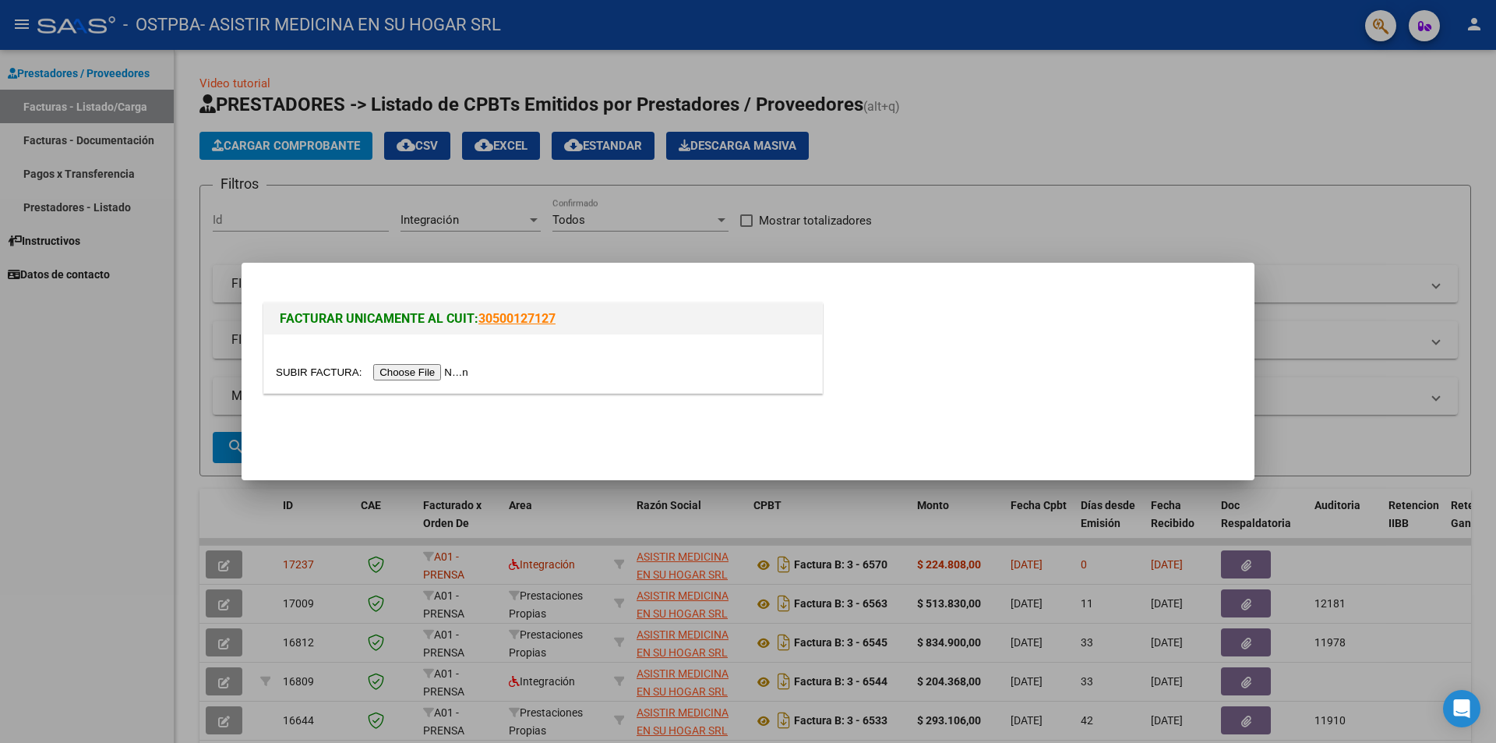
click at [442, 368] on input "file" at bounding box center [374, 372] width 197 height 16
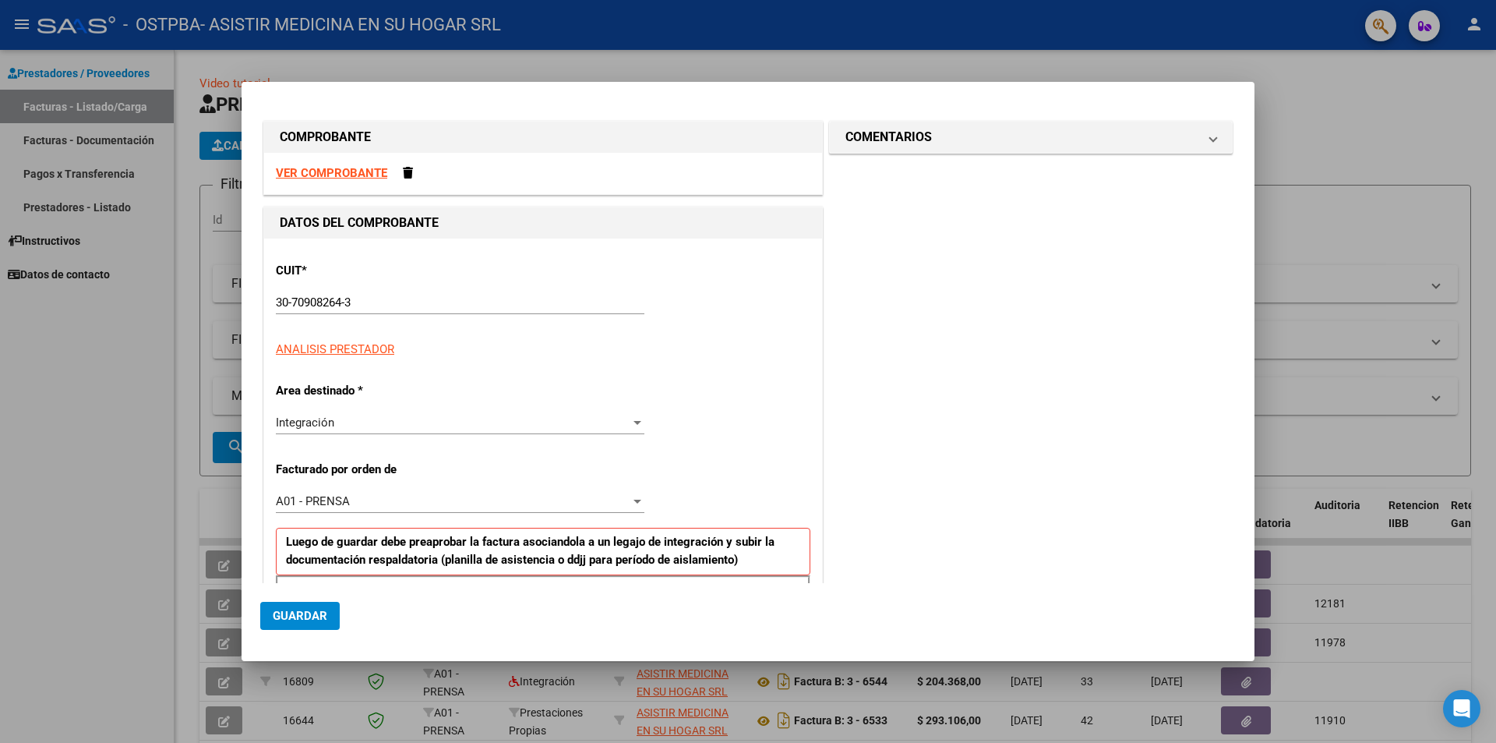
click at [633, 425] on div at bounding box center [637, 422] width 14 height 12
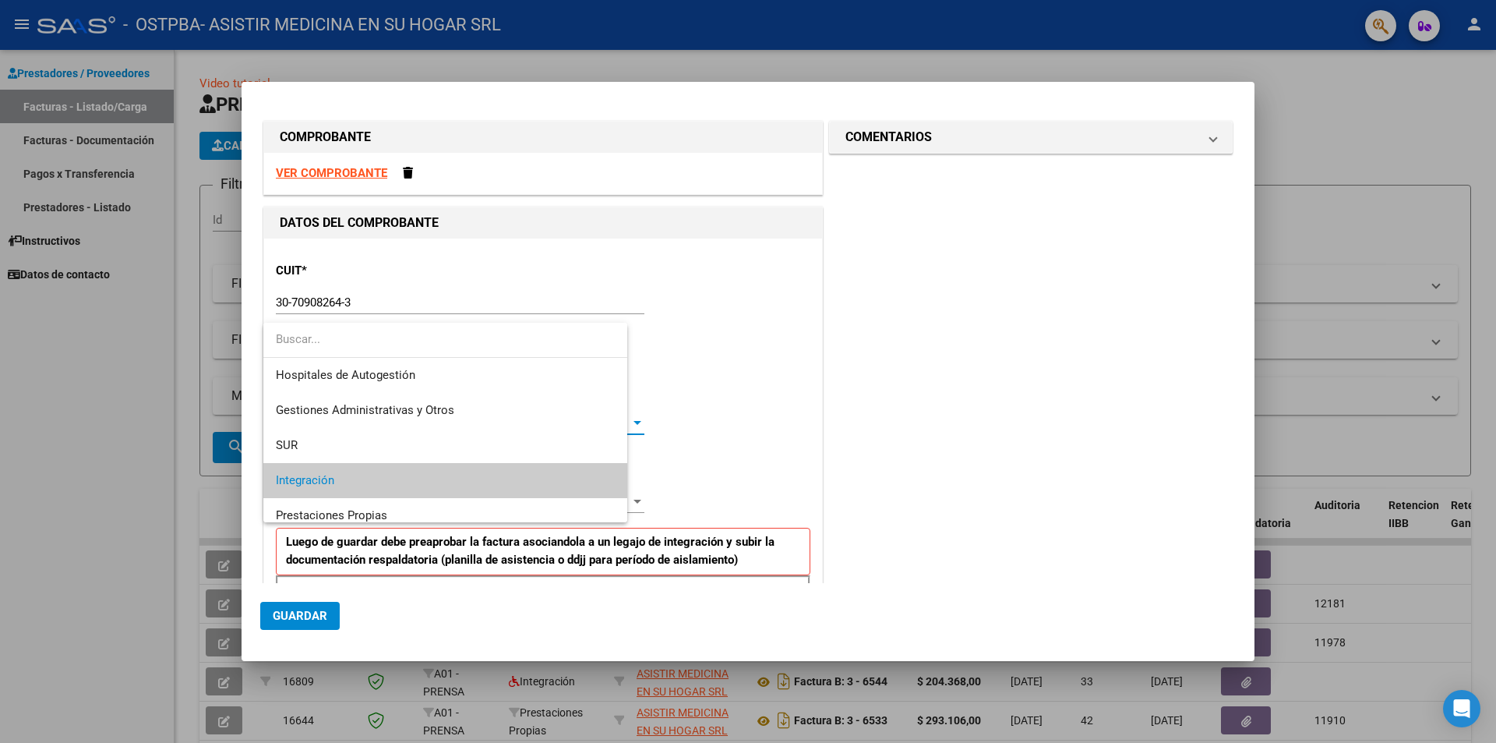
scroll to position [58, 0]
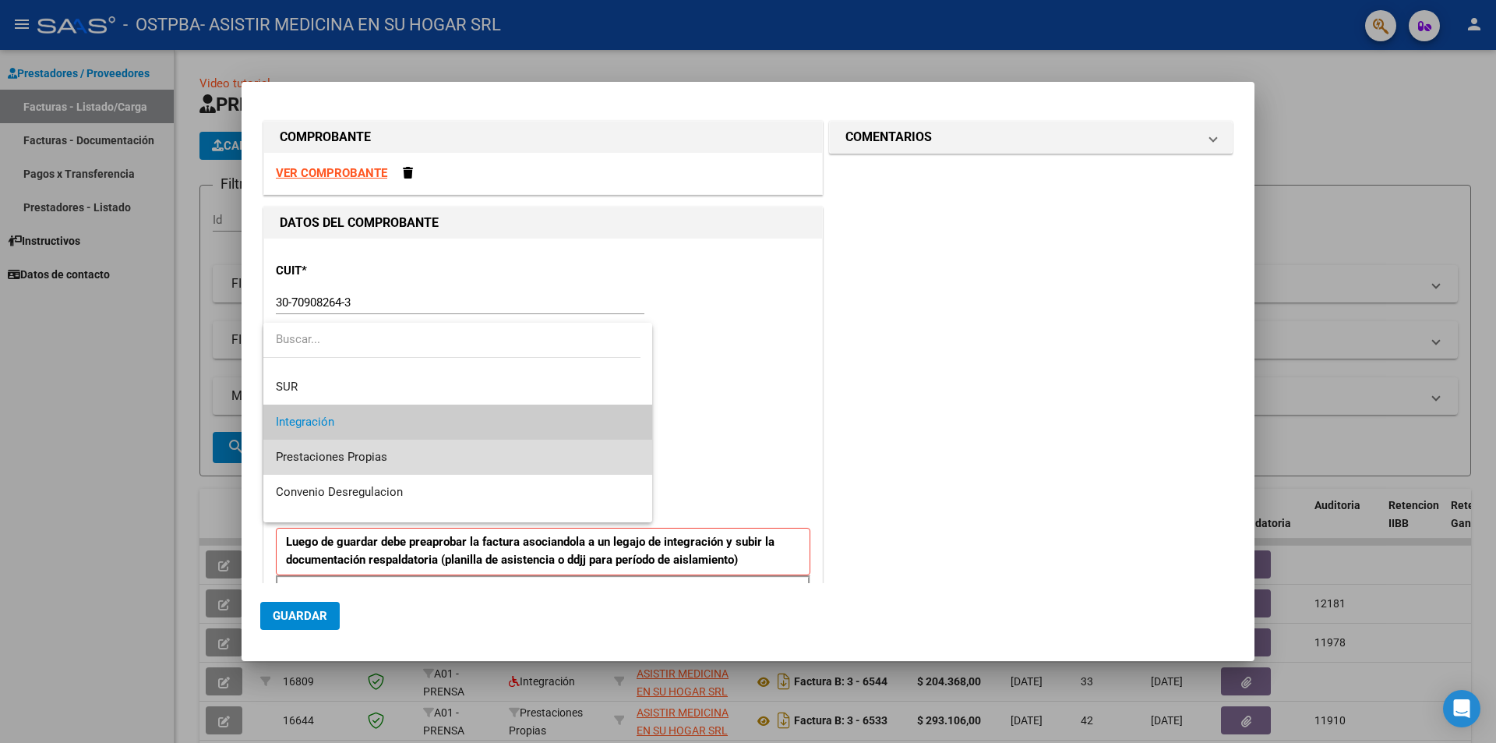
click at [567, 460] on span "Prestaciones Propias" at bounding box center [458, 456] width 364 height 35
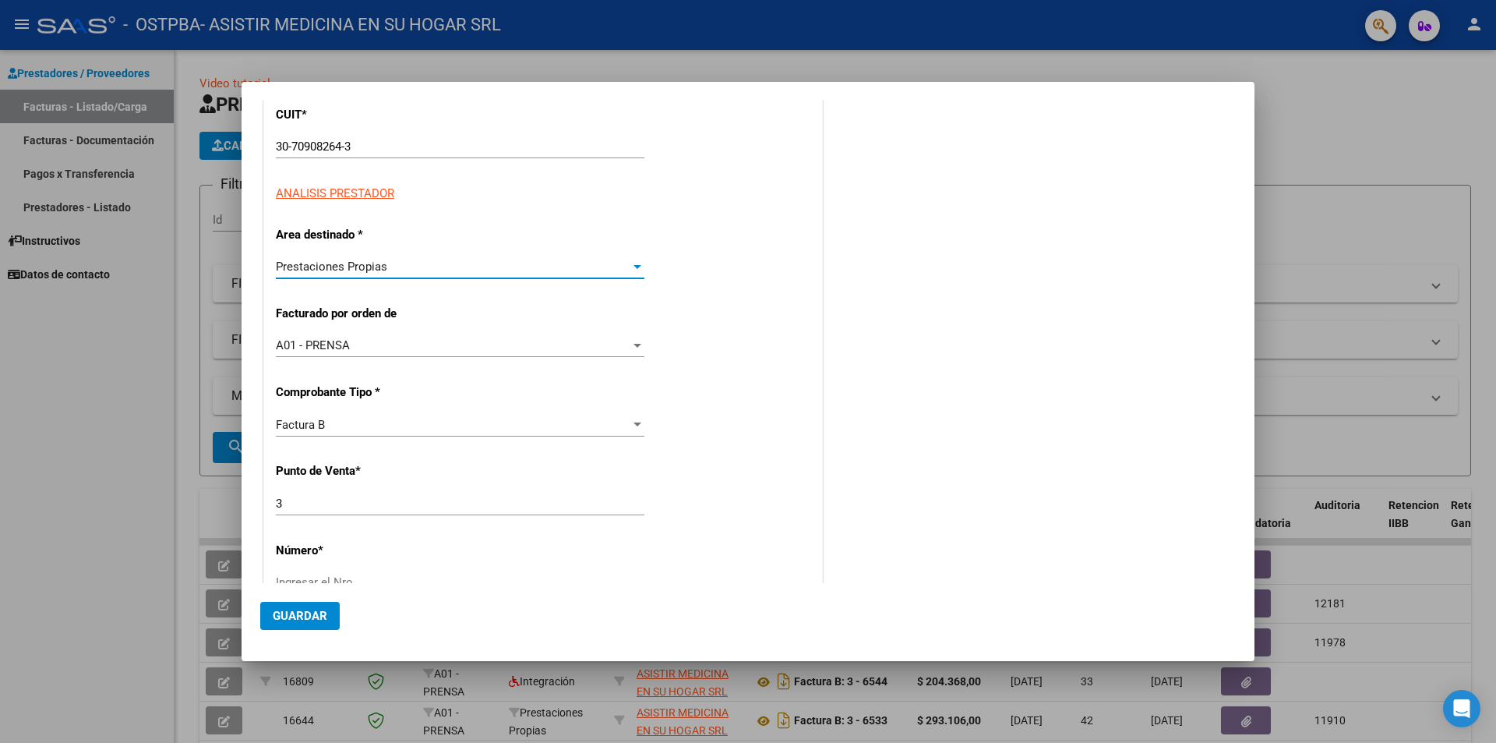
scroll to position [390, 0]
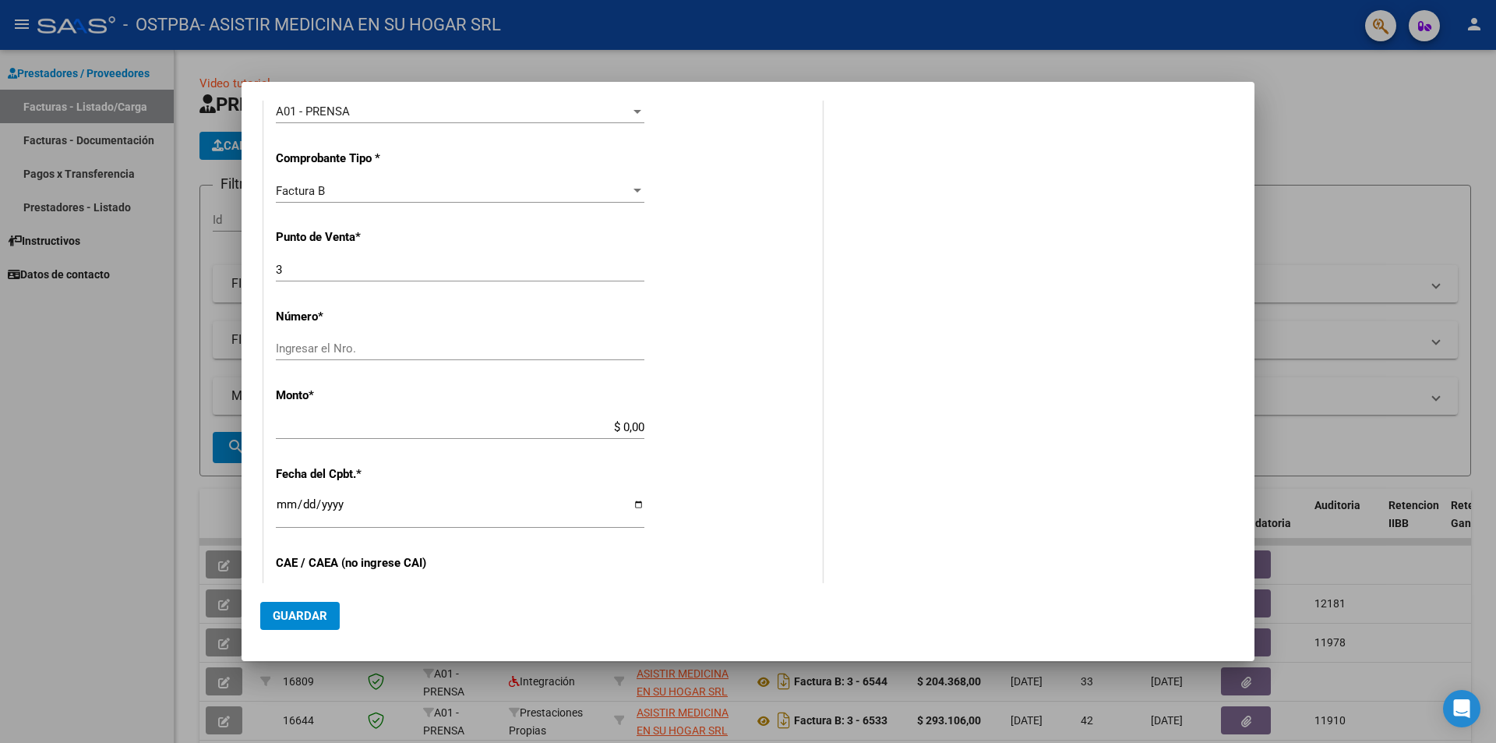
click at [360, 336] on div "CUIT * 30-70908264-3 Ingresar CUIT ANALISIS PRESTADOR Area destinado * Prestaci…" at bounding box center [543, 382] width 558 height 1066
click at [366, 345] on input "Ingresar el Nro." at bounding box center [460, 348] width 369 height 14
type input "6571"
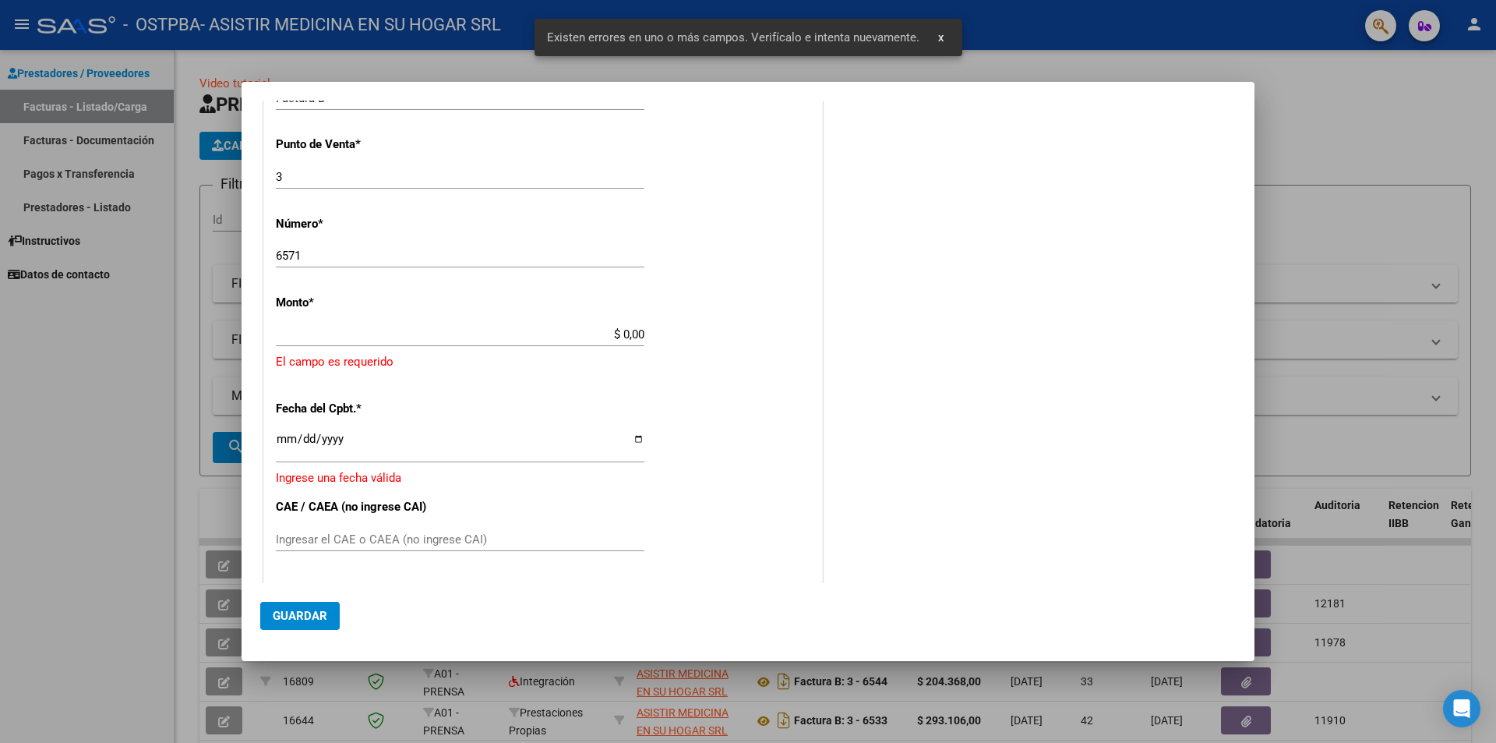
scroll to position [468, 0]
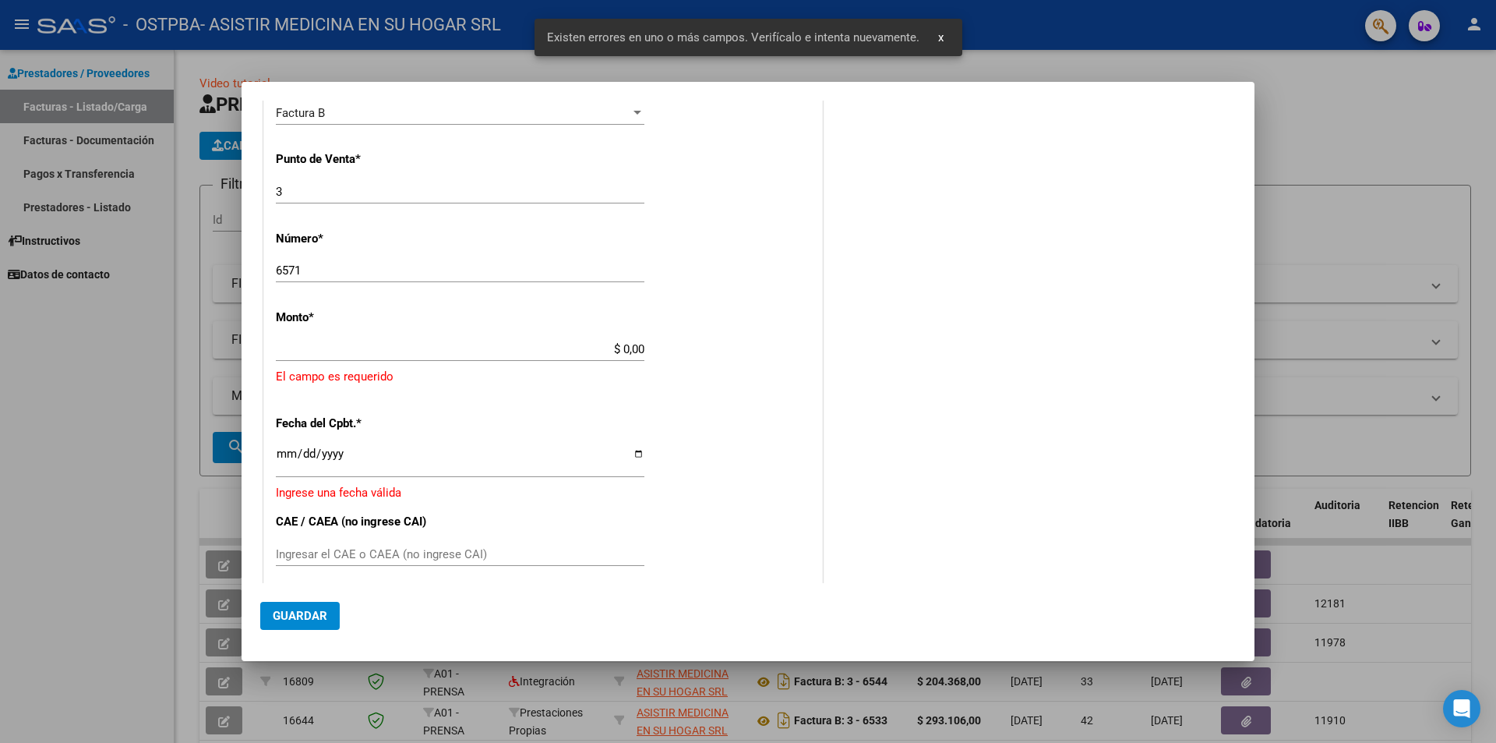
click at [619, 344] on input "$ 0,00" at bounding box center [460, 349] width 369 height 14
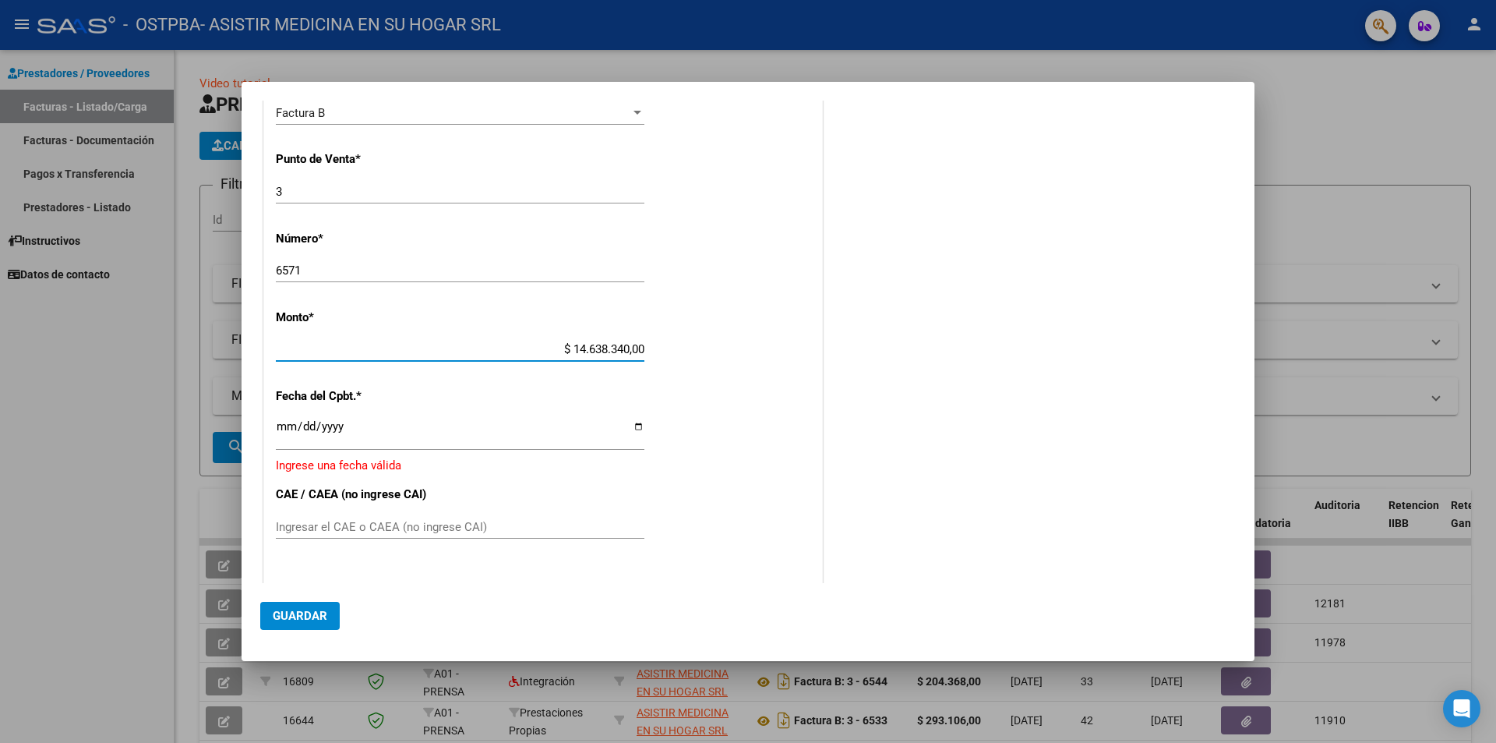
type input "$ 1.463.834,00"
click at [637, 425] on input "Ingresar la fecha" at bounding box center [460, 432] width 369 height 25
type input "[DATE]"
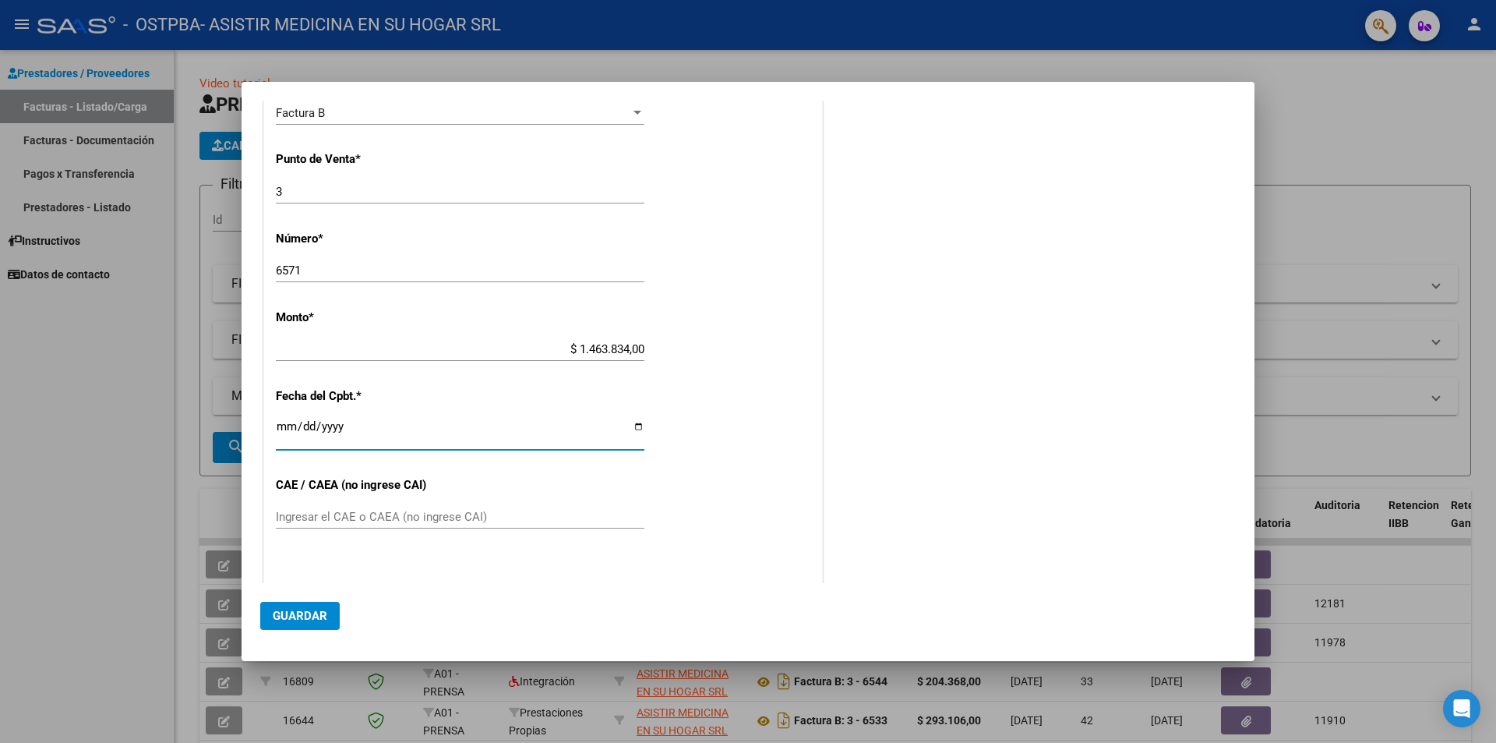
click at [433, 514] on input "Ingresar el CAE o CAEA (no ingrese CAI)" at bounding box center [460, 517] width 369 height 14
type input "75323973783519"
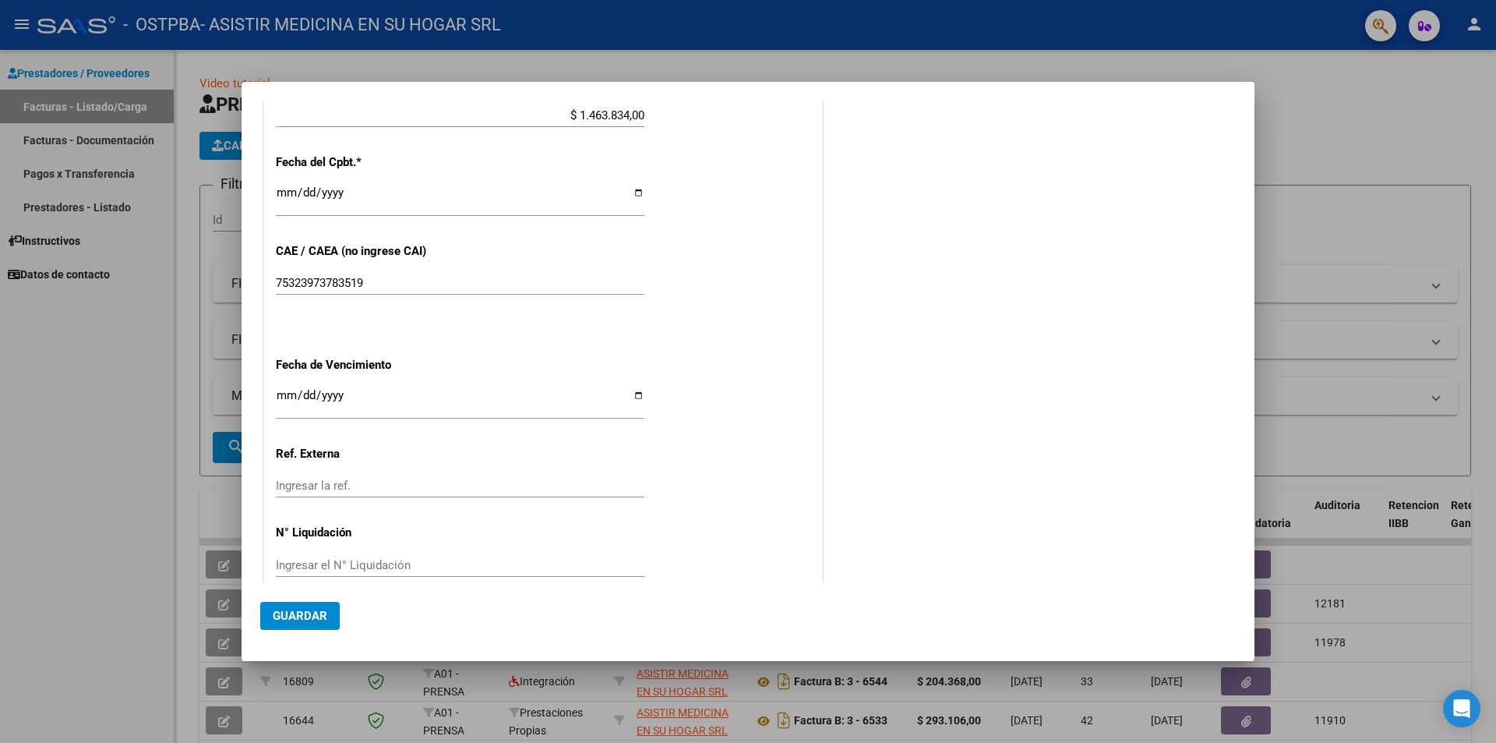
click at [414, 403] on input "Ingresar la fecha" at bounding box center [460, 401] width 369 height 25
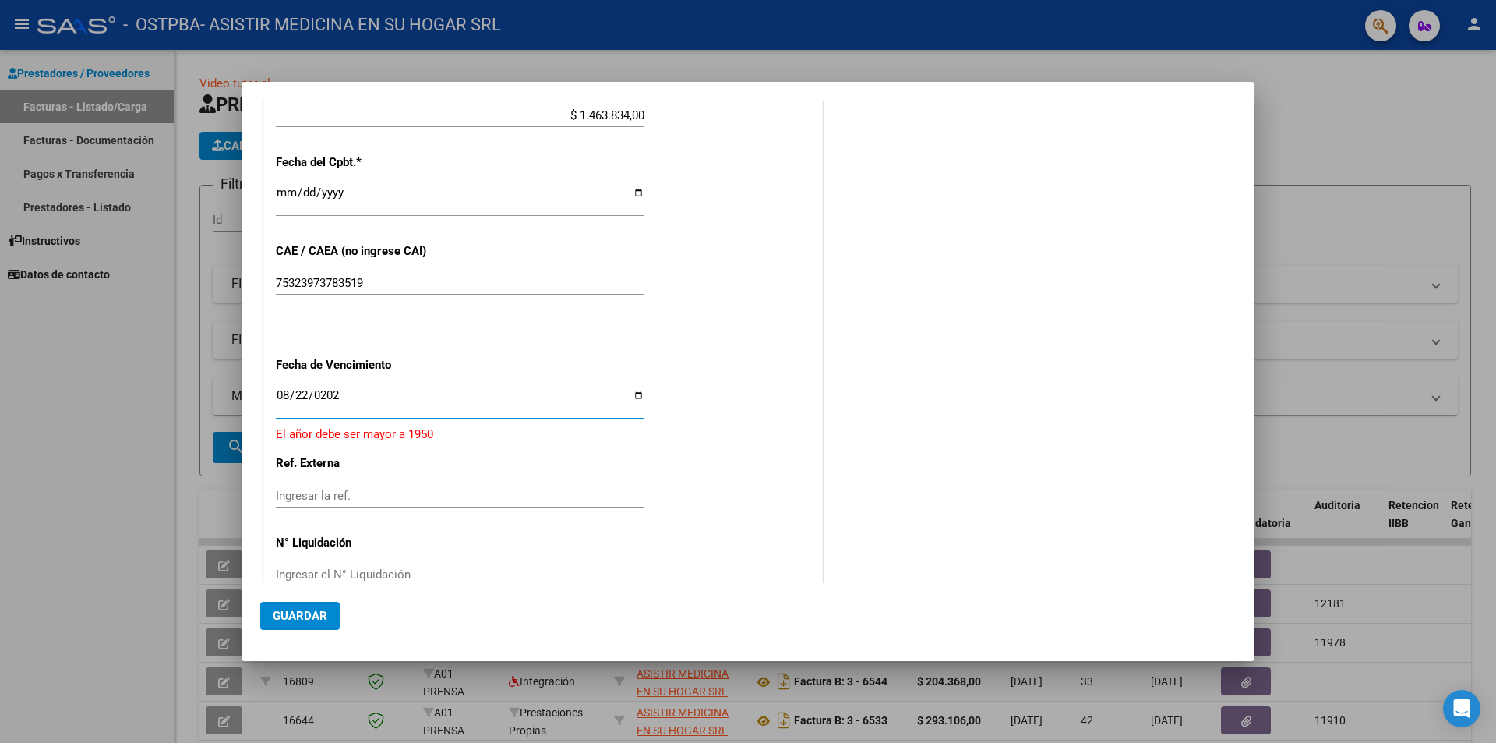
type input "[DATE]"
click at [311, 611] on span "Guardar" at bounding box center [300, 616] width 55 height 14
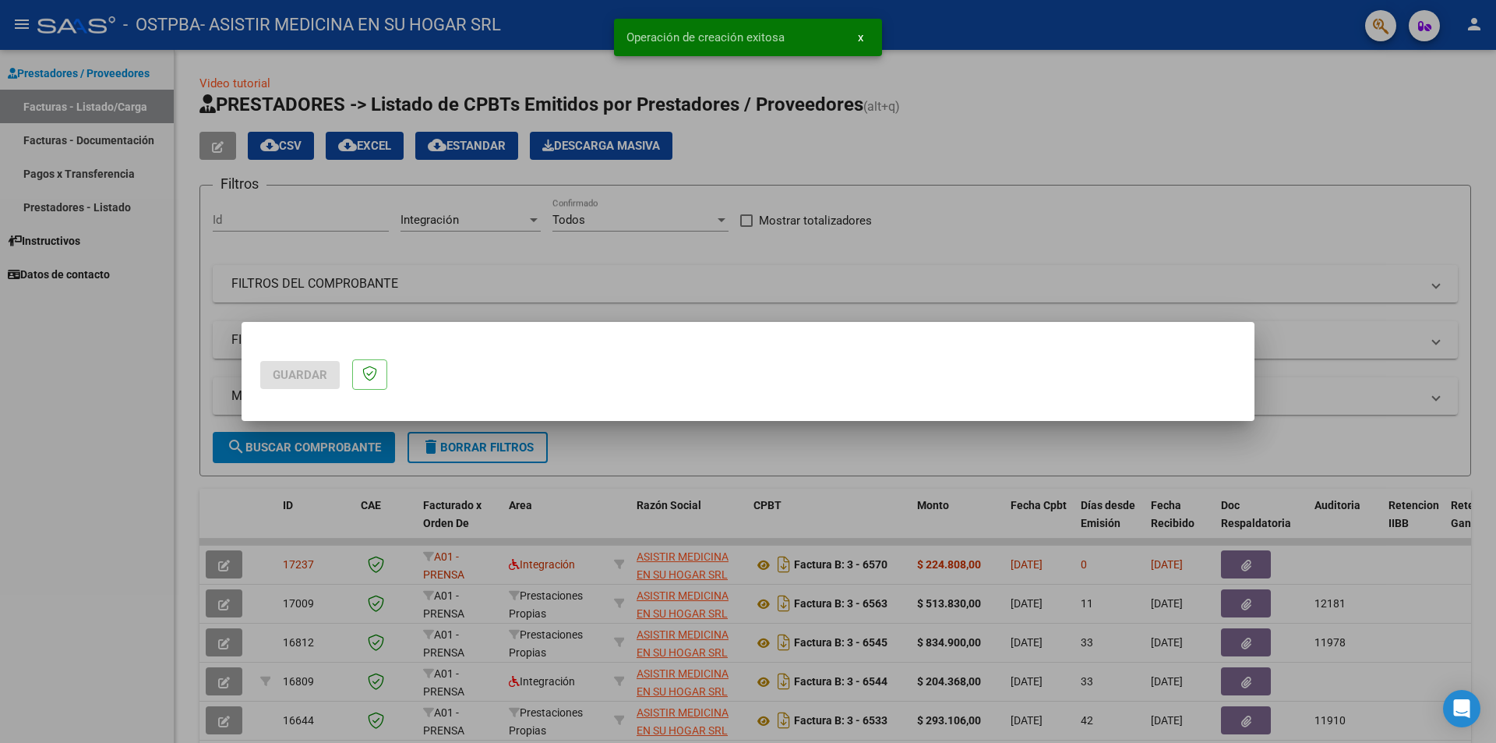
scroll to position [0, 0]
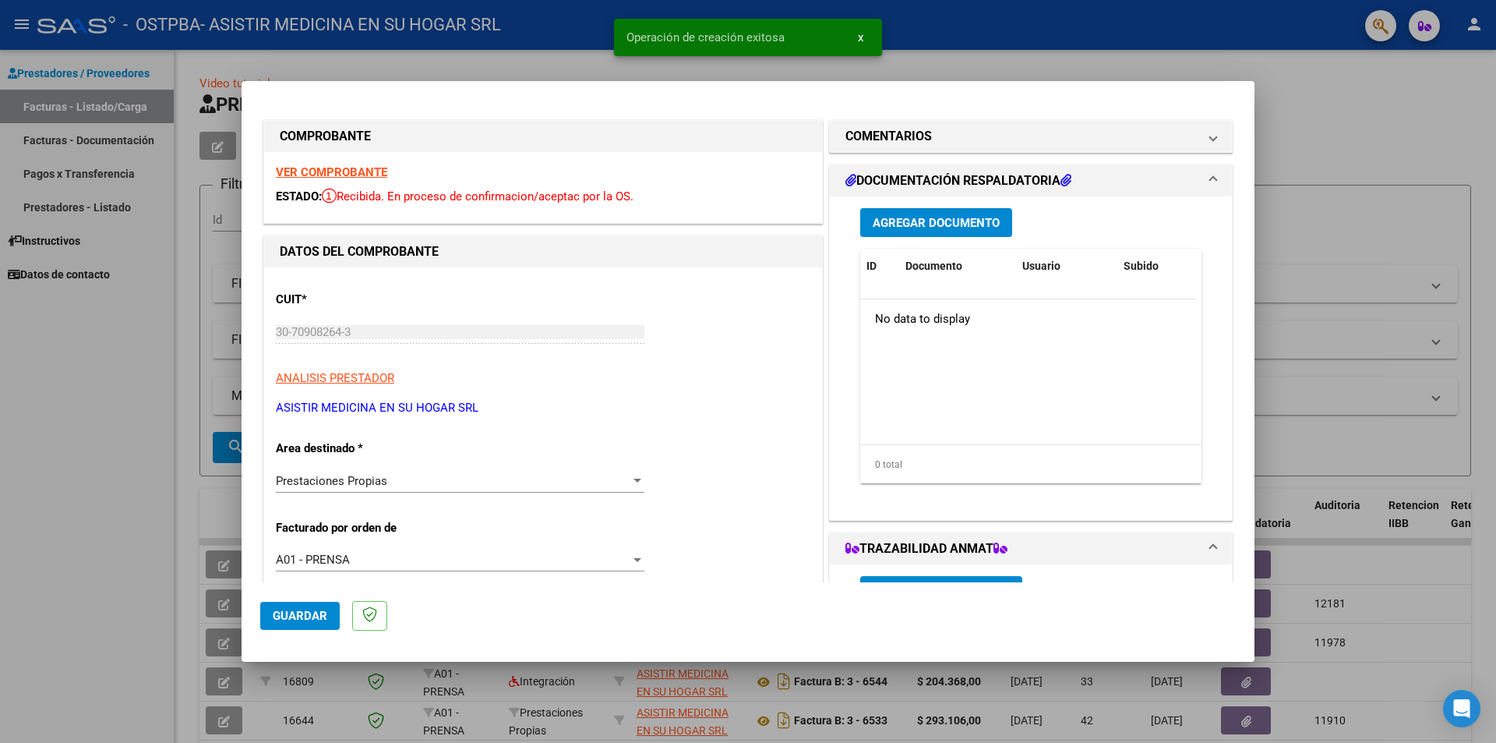
click at [958, 221] on span "Agregar Documento" at bounding box center [936, 223] width 127 height 14
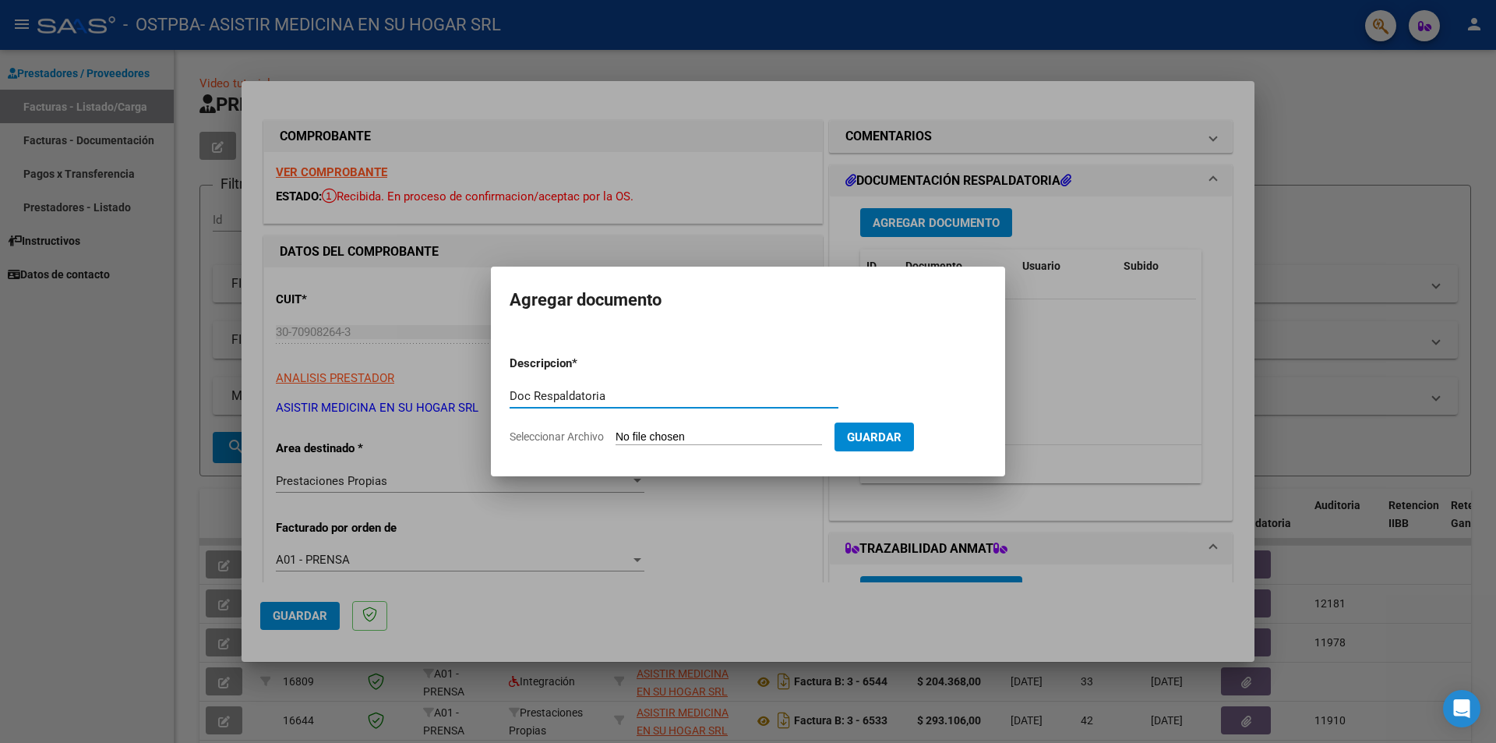
type input "Doc Respaldatoria"
click at [651, 432] on input "Seleccionar Archivo" at bounding box center [719, 437] width 206 height 15
type input "C:\fakepath\Doc Resp [PERSON_NAME] Propias.pdf"
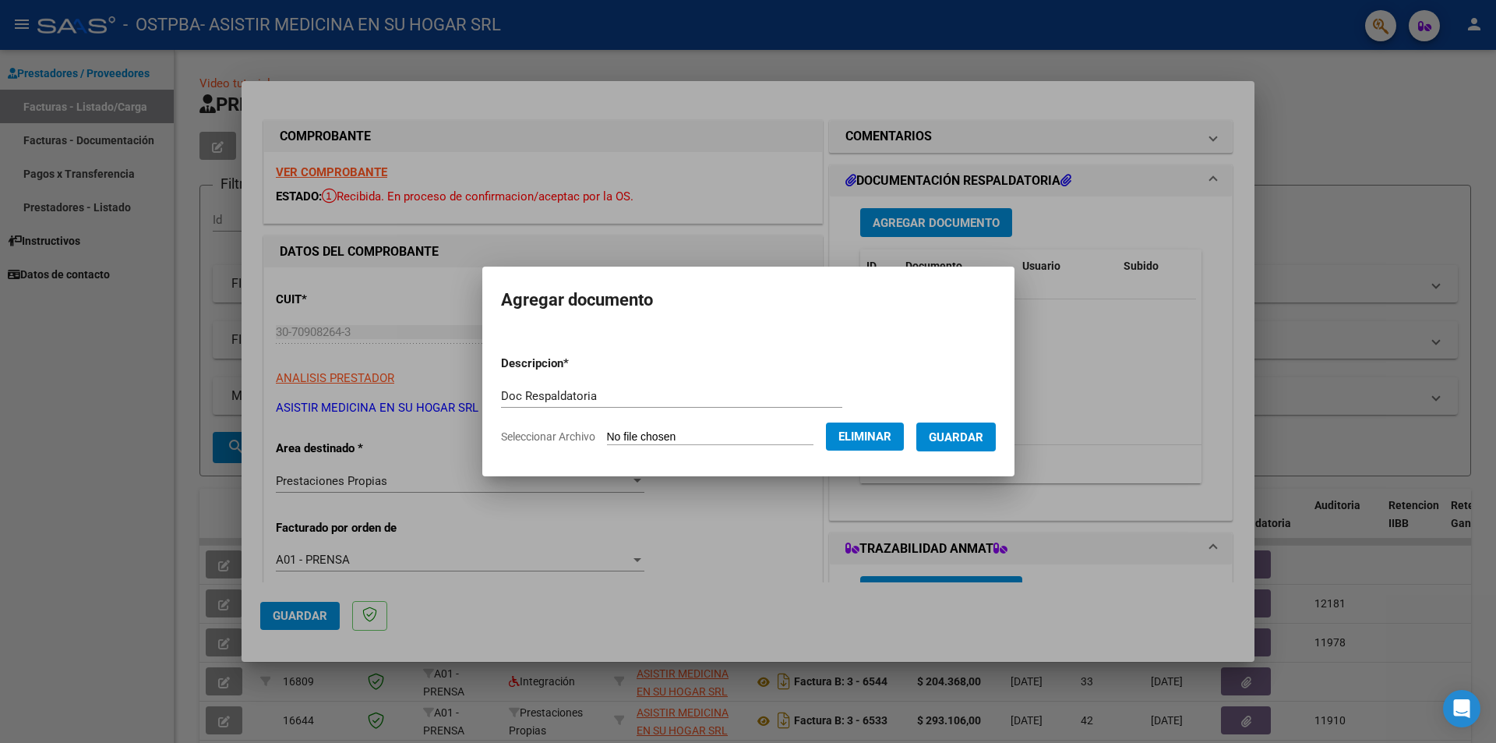
click at [950, 433] on span "Guardar" at bounding box center [956, 437] width 55 height 14
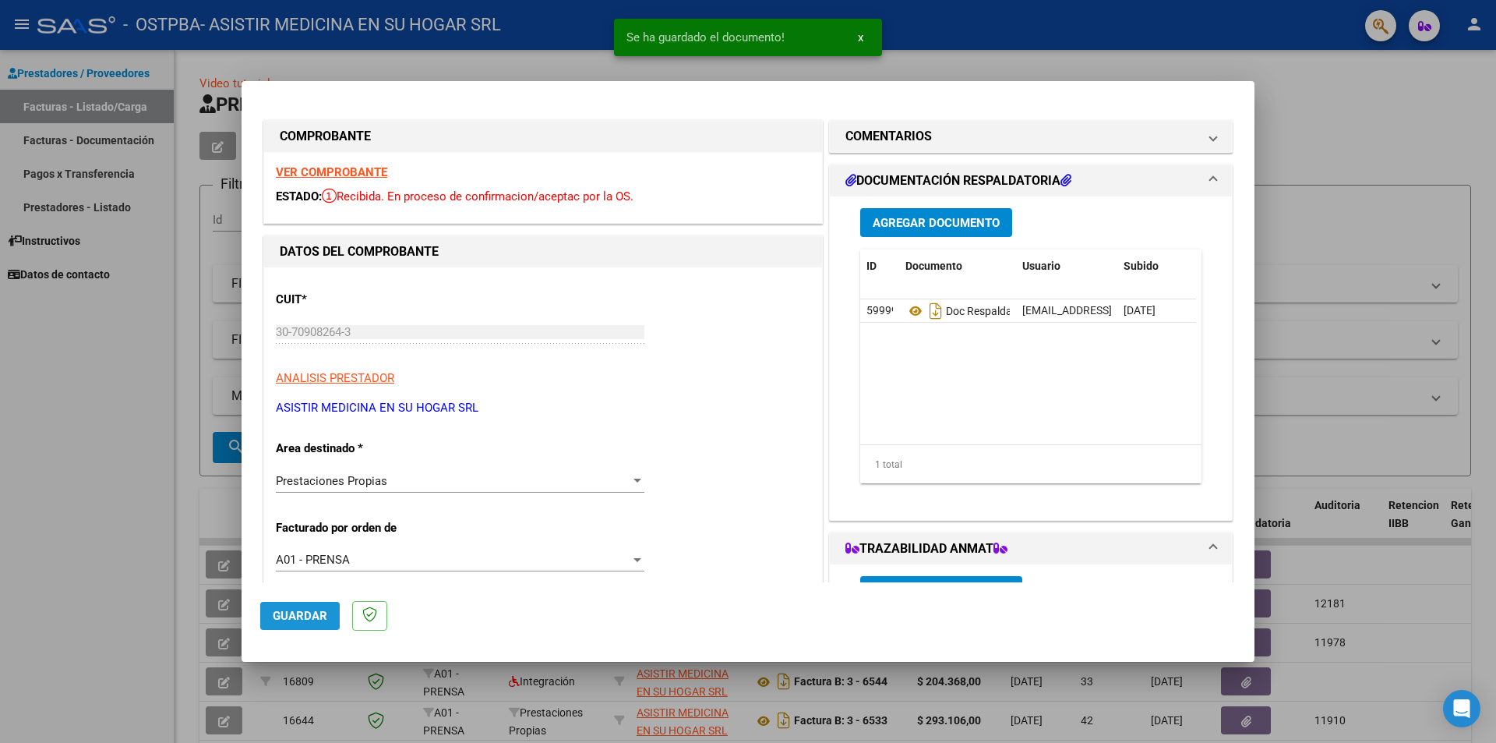
click at [273, 612] on span "Guardar" at bounding box center [300, 616] width 55 height 14
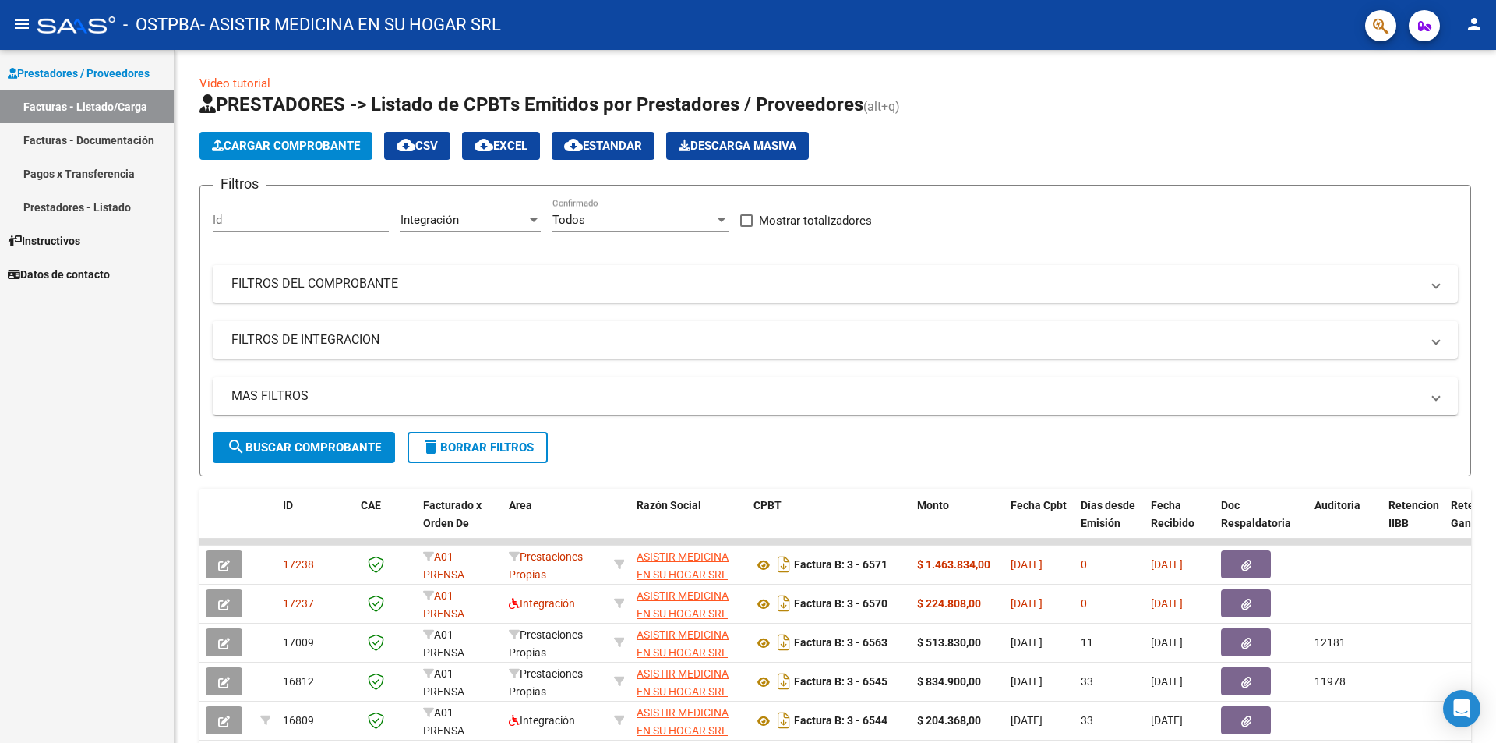
click at [1474, 19] on mat-icon "person" at bounding box center [1474, 24] width 19 height 19
click at [1449, 102] on button "exit_to_app Salir" at bounding box center [1442, 102] width 95 height 37
